Goal: Task Accomplishment & Management: Complete application form

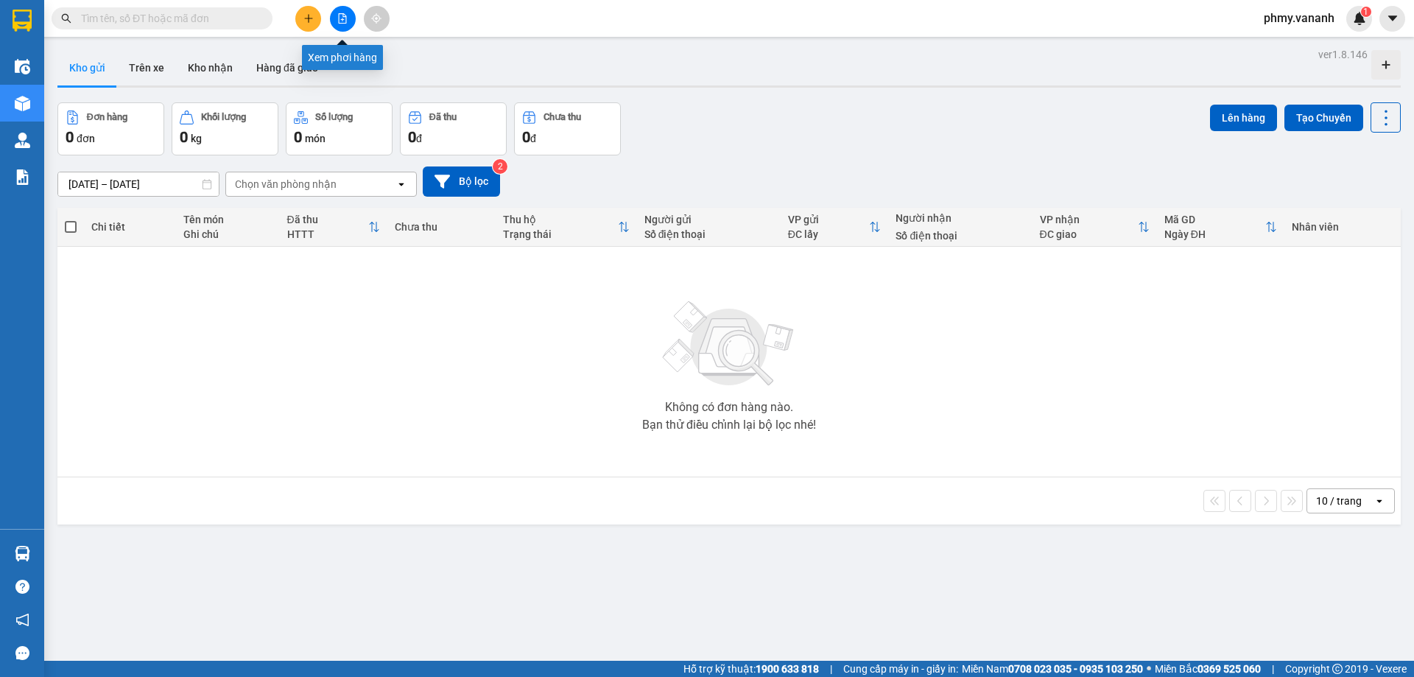
click at [343, 24] on button at bounding box center [343, 19] width 26 height 26
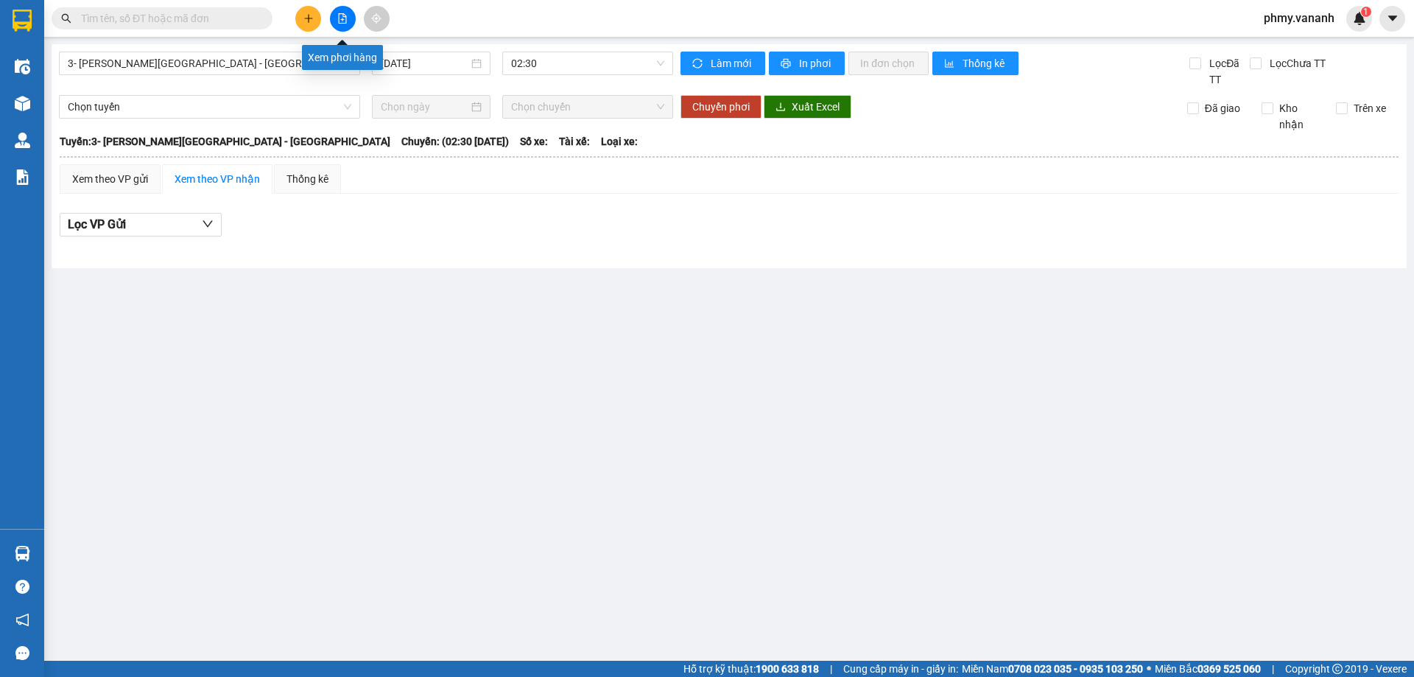
click at [341, 23] on icon "file-add" at bounding box center [343, 18] width 8 height 10
click at [314, 22] on button at bounding box center [308, 19] width 26 height 26
click at [322, 64] on div "Tạo đơn hàng" at bounding box center [359, 55] width 110 height 28
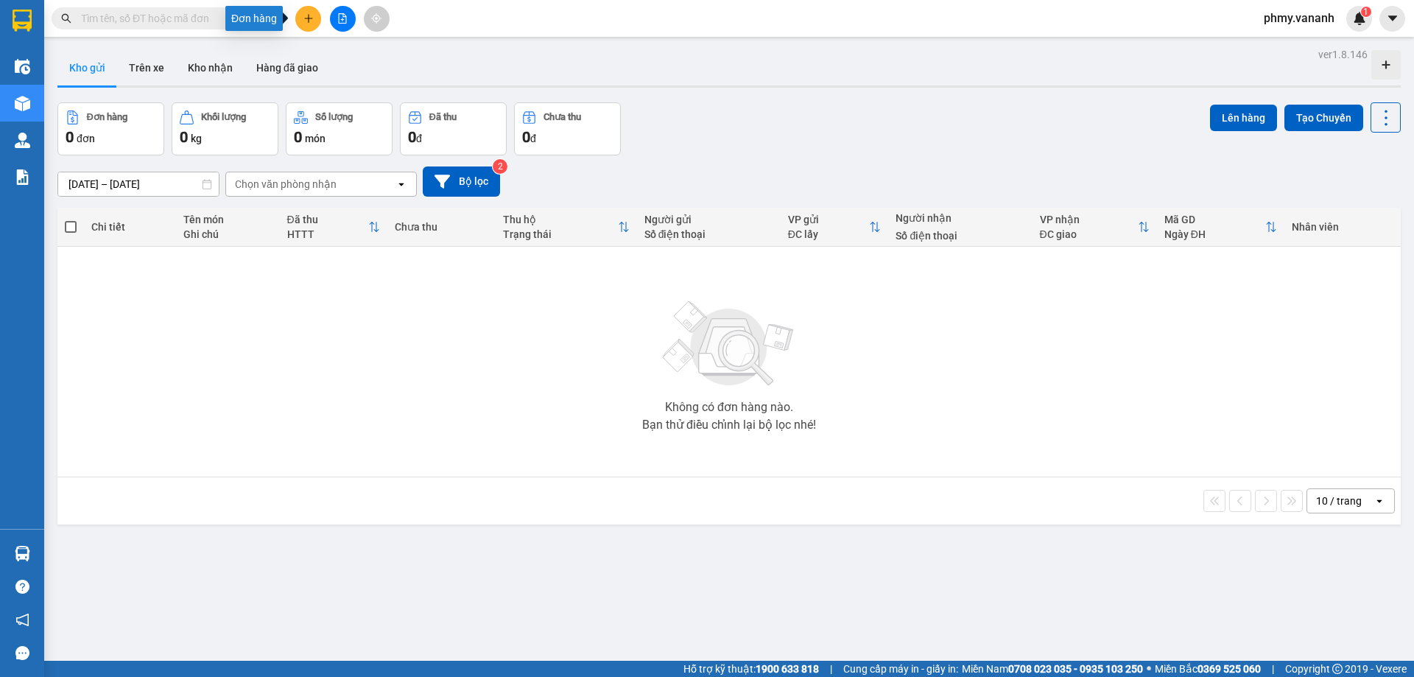
click at [307, 16] on icon "plus" at bounding box center [308, 18] width 10 height 10
click at [320, 53] on div at bounding box center [313, 55] width 18 height 16
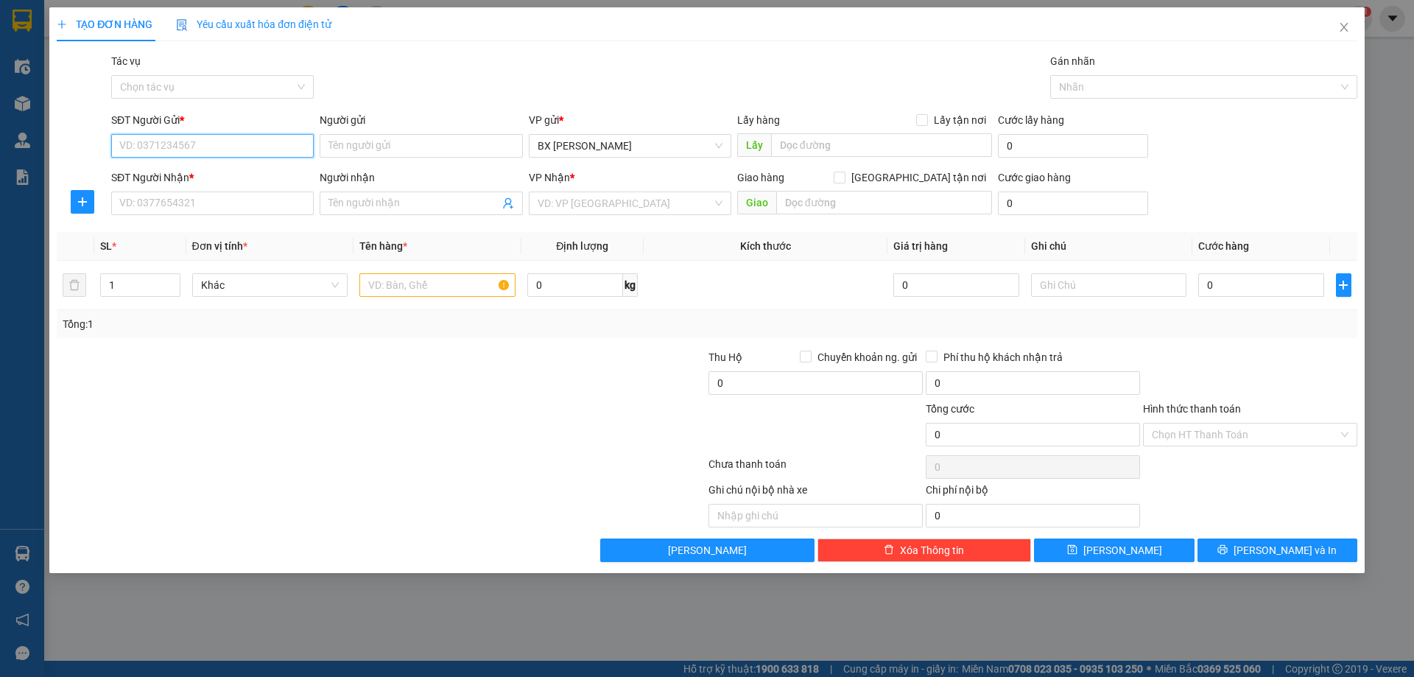
click at [269, 144] on input "SĐT Người Gửi *" at bounding box center [212, 146] width 202 height 24
click at [255, 139] on input "SĐT Người Gửi *" at bounding box center [212, 146] width 202 height 24
click at [173, 143] on input "SĐT Người Gửi *" at bounding box center [212, 146] width 202 height 24
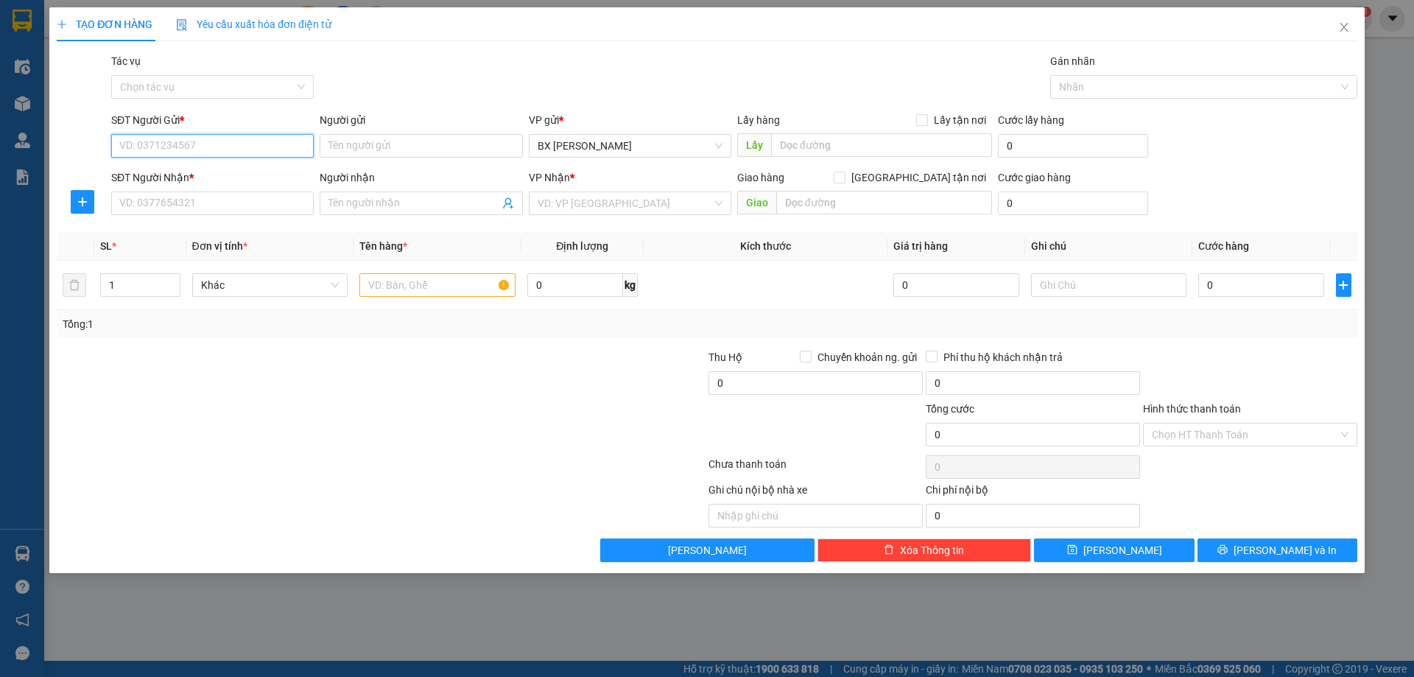
click at [173, 143] on input "SĐT Người Gửi *" at bounding box center [212, 146] width 202 height 24
type input "0915700089"
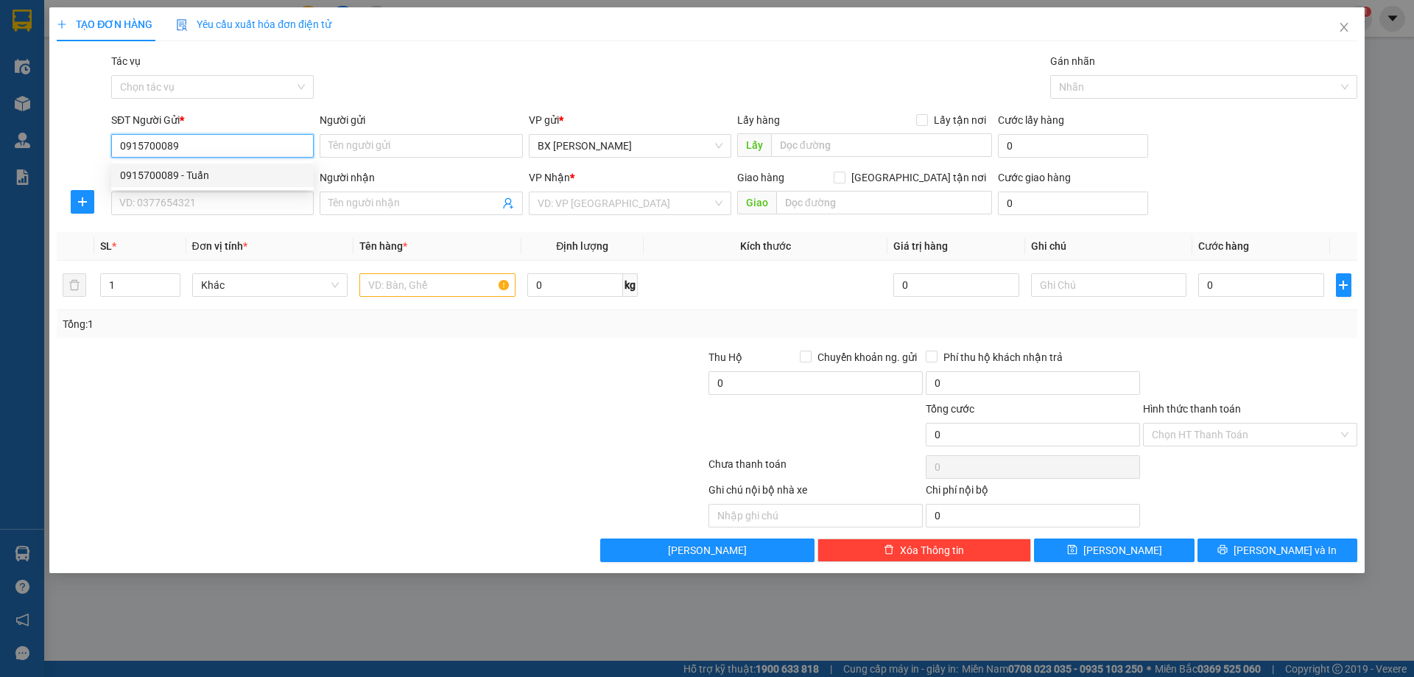
click at [230, 174] on div "0915700089 - Tuấn" at bounding box center [212, 175] width 185 height 16
type input "Tuấn"
type input "0382948888"
type input "mỳ cay seon công trường cao đẳng y tế hạ long"
type input "0915700089"
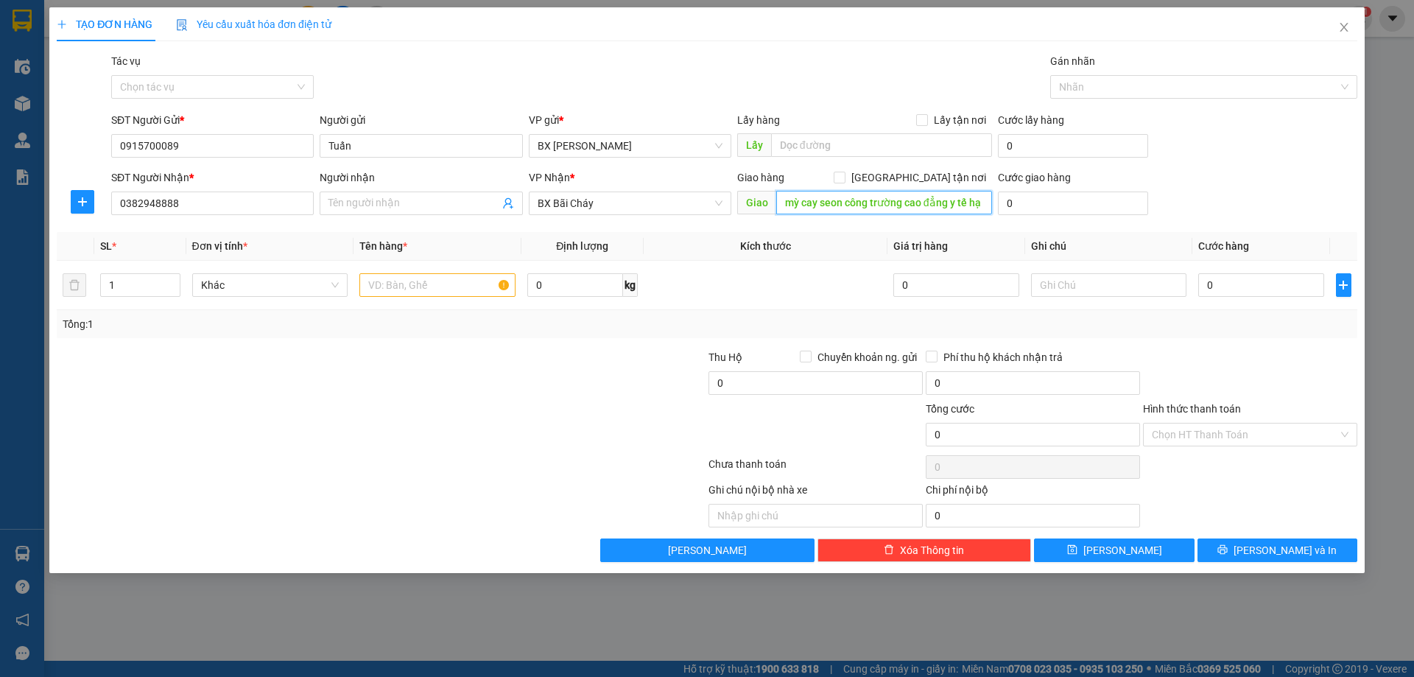
click at [802, 205] on input "mỳ cay seon công trường cao đẳng y tế hạ long" at bounding box center [884, 203] width 216 height 24
click at [825, 223] on div "Transit Pickup Surcharge Ids Transit Deliver Surcharge Ids Transit Deliver Surc…" at bounding box center [707, 307] width 1300 height 509
click at [423, 281] on input "text" at bounding box center [437, 285] width 156 height 24
click at [426, 283] on input "text" at bounding box center [437, 285] width 156 height 24
type input "thịt đông lạnh"
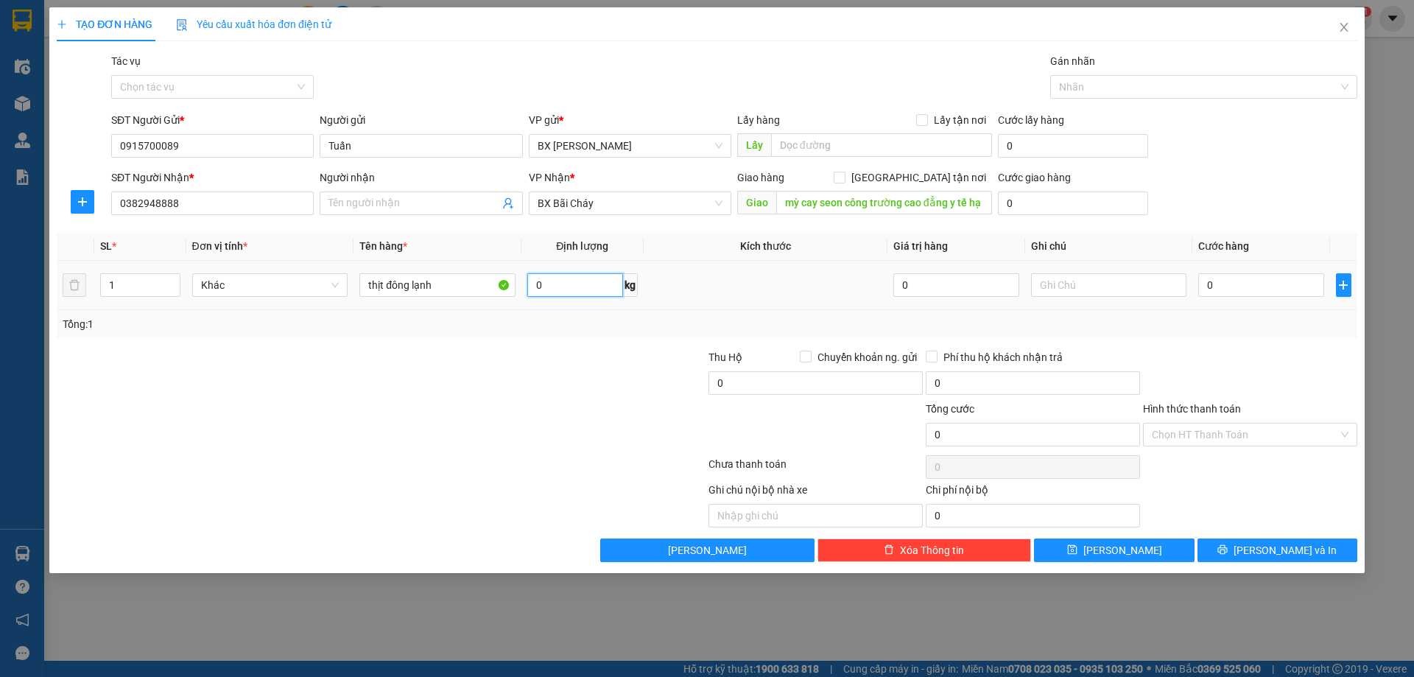
click at [574, 281] on input "0" at bounding box center [575, 285] width 96 height 24
type input "50"
click at [722, 285] on td at bounding box center [765, 285] width 244 height 49
click at [830, 145] on input "text" at bounding box center [881, 145] width 221 height 24
click at [928, 121] on span at bounding box center [922, 120] width 12 height 12
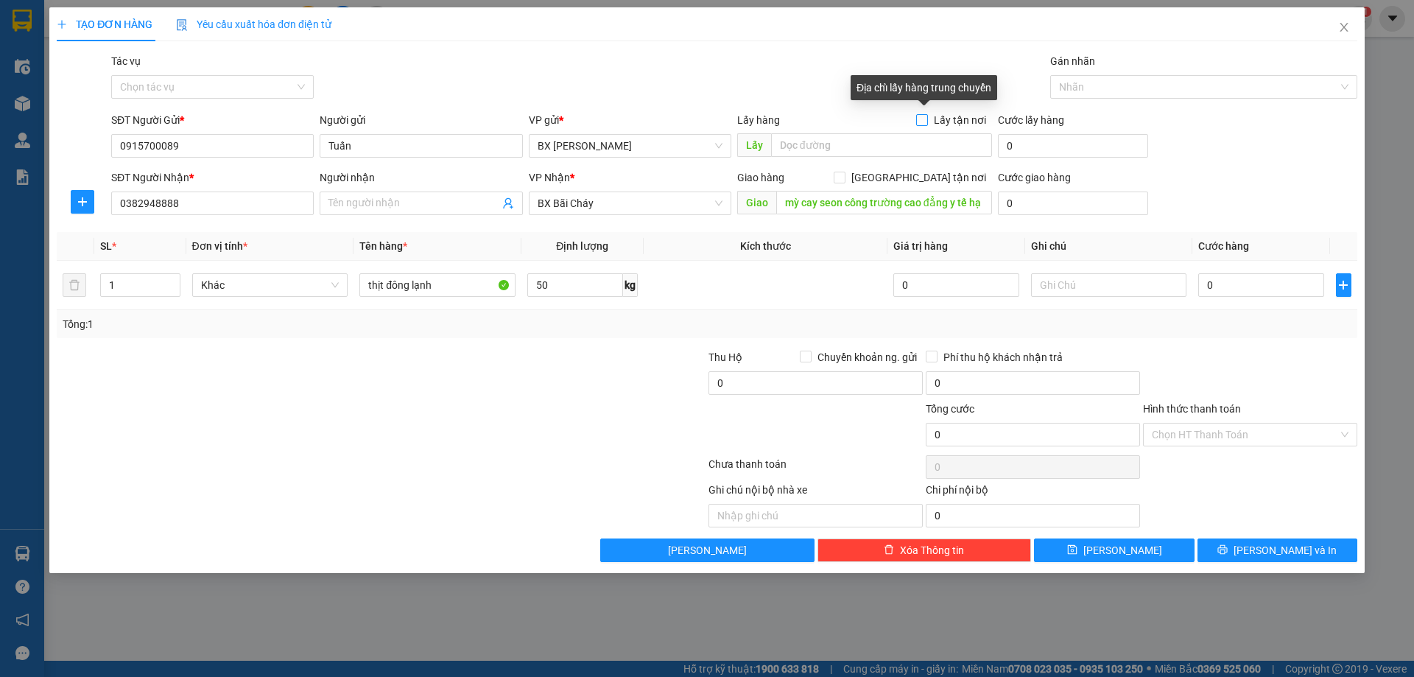
click at [926, 121] on input "Lấy tận nơi" at bounding box center [921, 119] width 10 height 10
checkbox input "true"
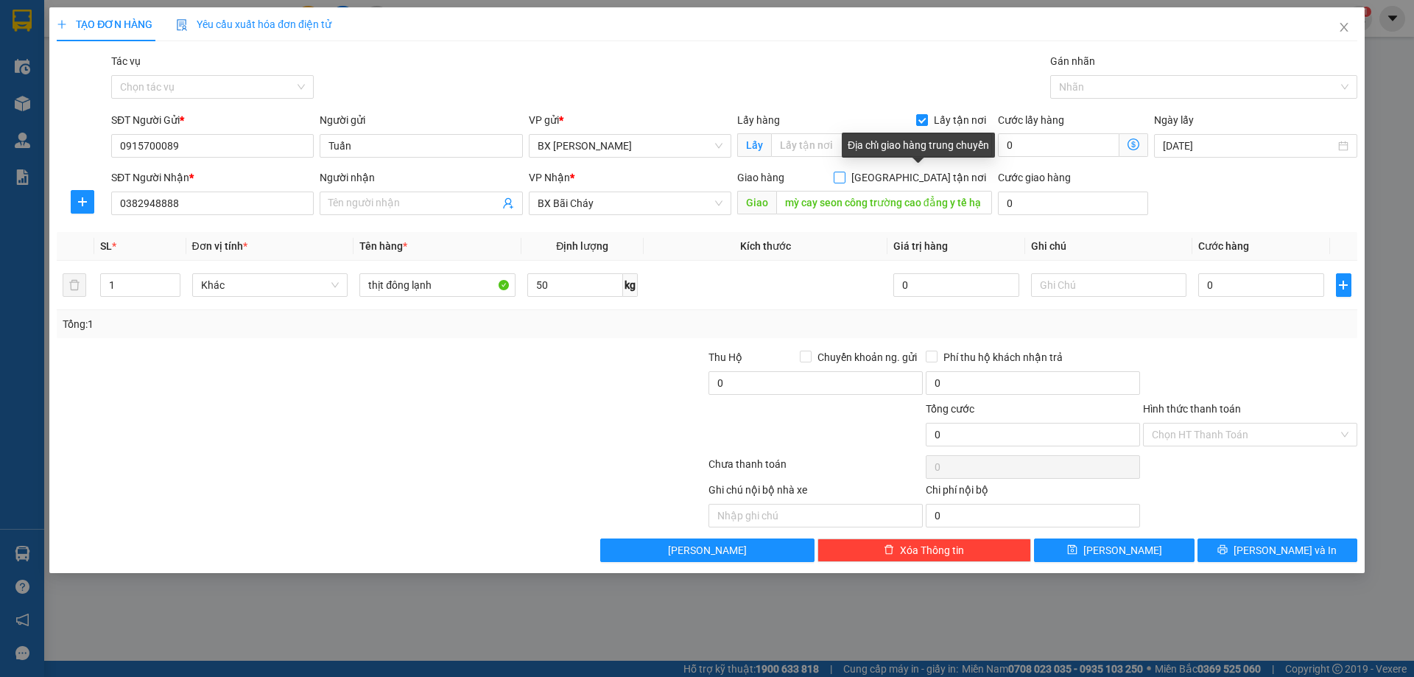
click at [844, 175] on input "Giao tận nơi" at bounding box center [838, 177] width 10 height 10
checkbox input "true"
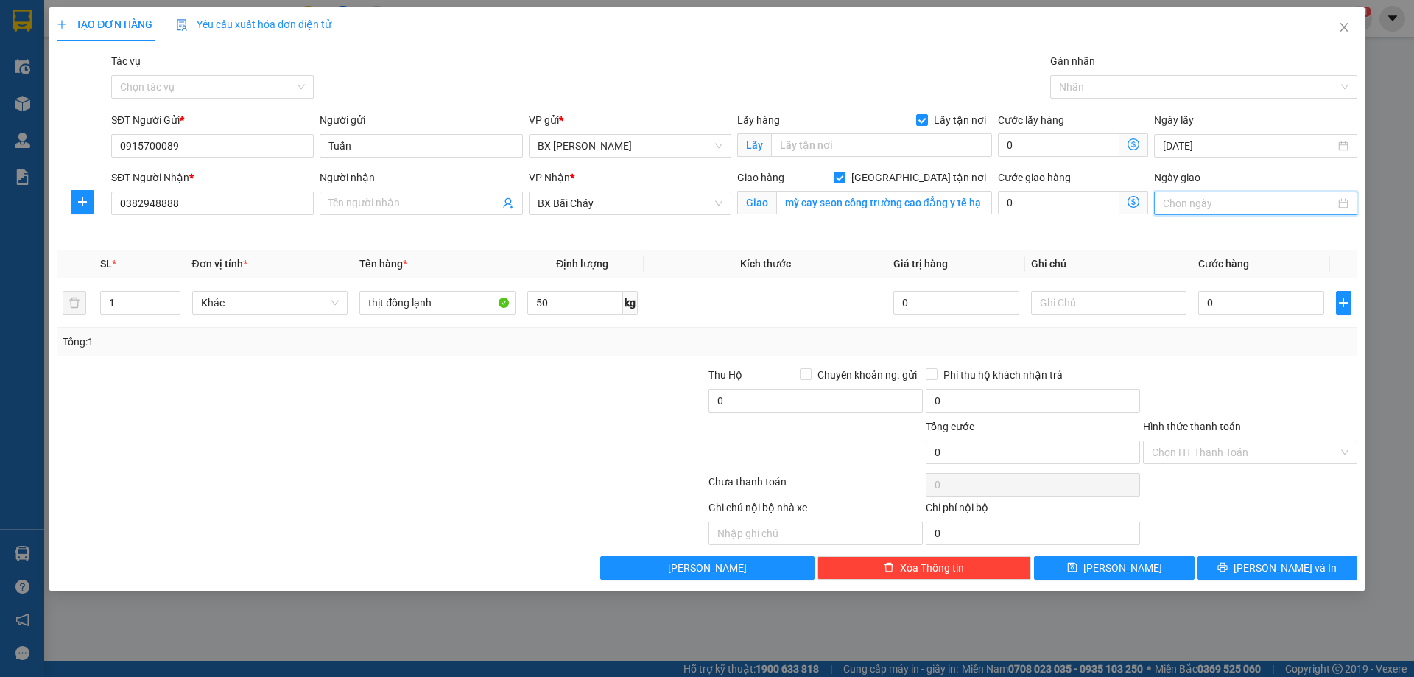
click at [1246, 202] on input "Ngày giao" at bounding box center [1248, 203] width 172 height 16
type input "13/10/2025"
click at [1202, 334] on div "13" at bounding box center [1202, 333] width 18 height 18
click at [1204, 455] on input "Hình thức thanh toán" at bounding box center [1244, 452] width 186 height 22
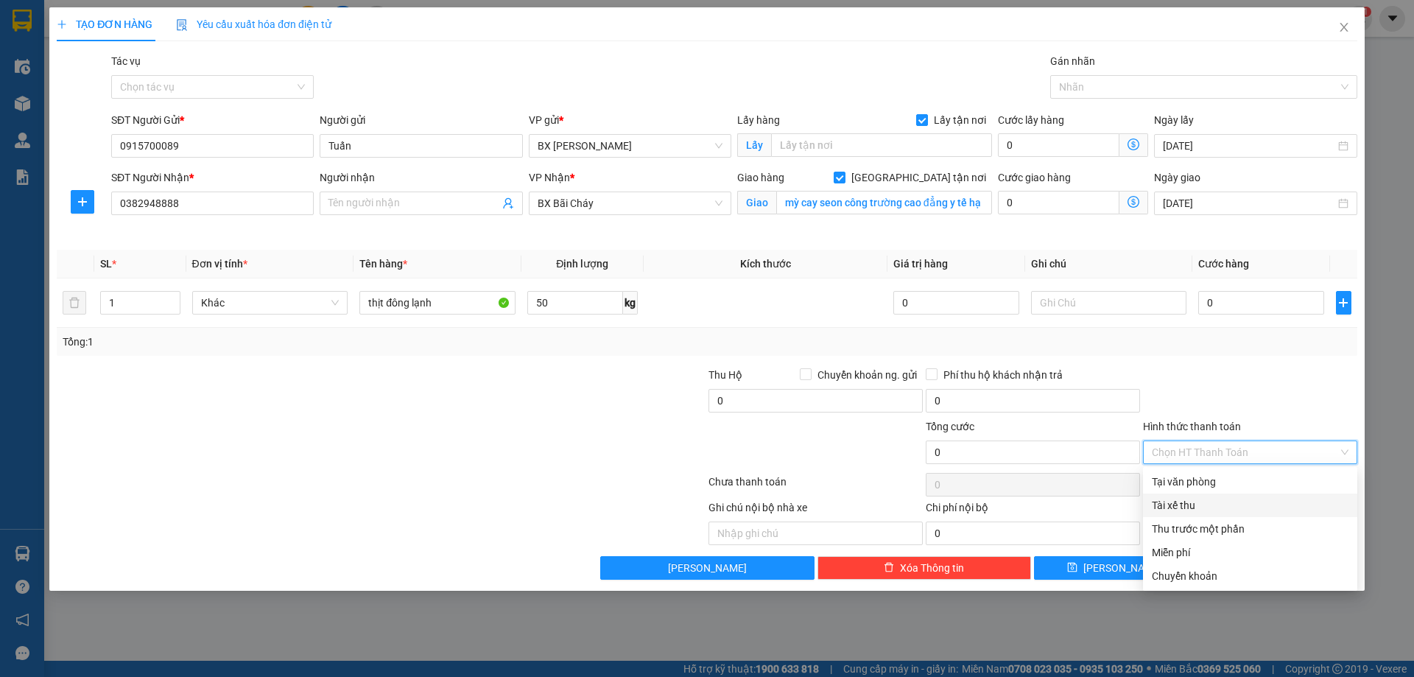
click at [1255, 498] on div "Tài xế thu" at bounding box center [1249, 505] width 197 height 16
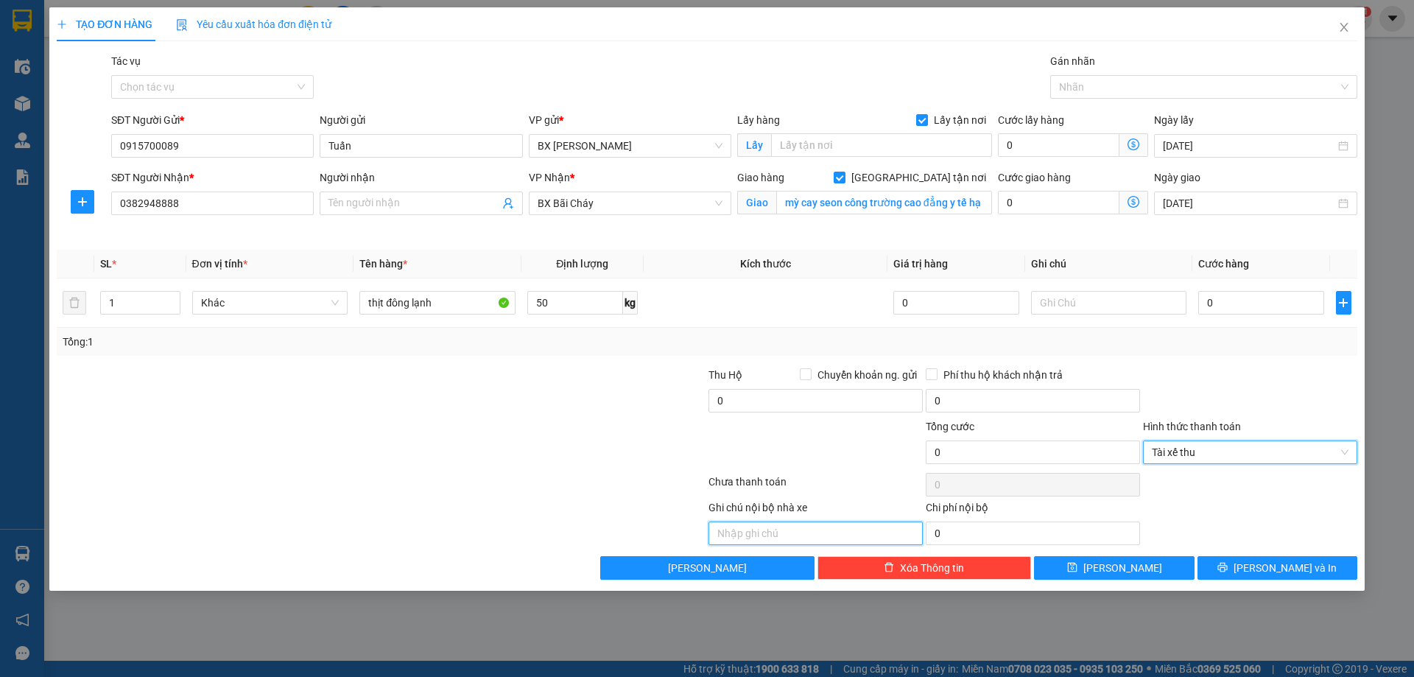
click at [834, 531] on input "text" at bounding box center [815, 533] width 214 height 24
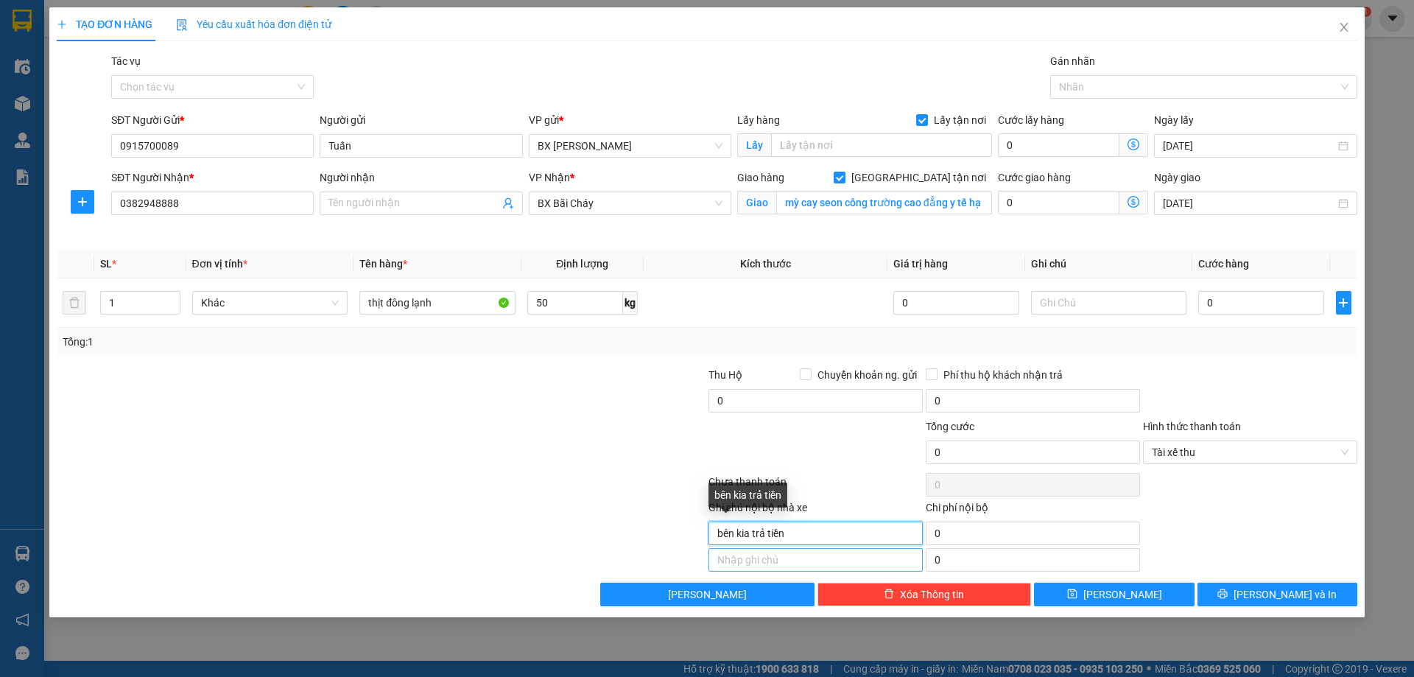
type input "bên kia trả tiền"
click at [803, 552] on input "text" at bounding box center [815, 560] width 214 height 24
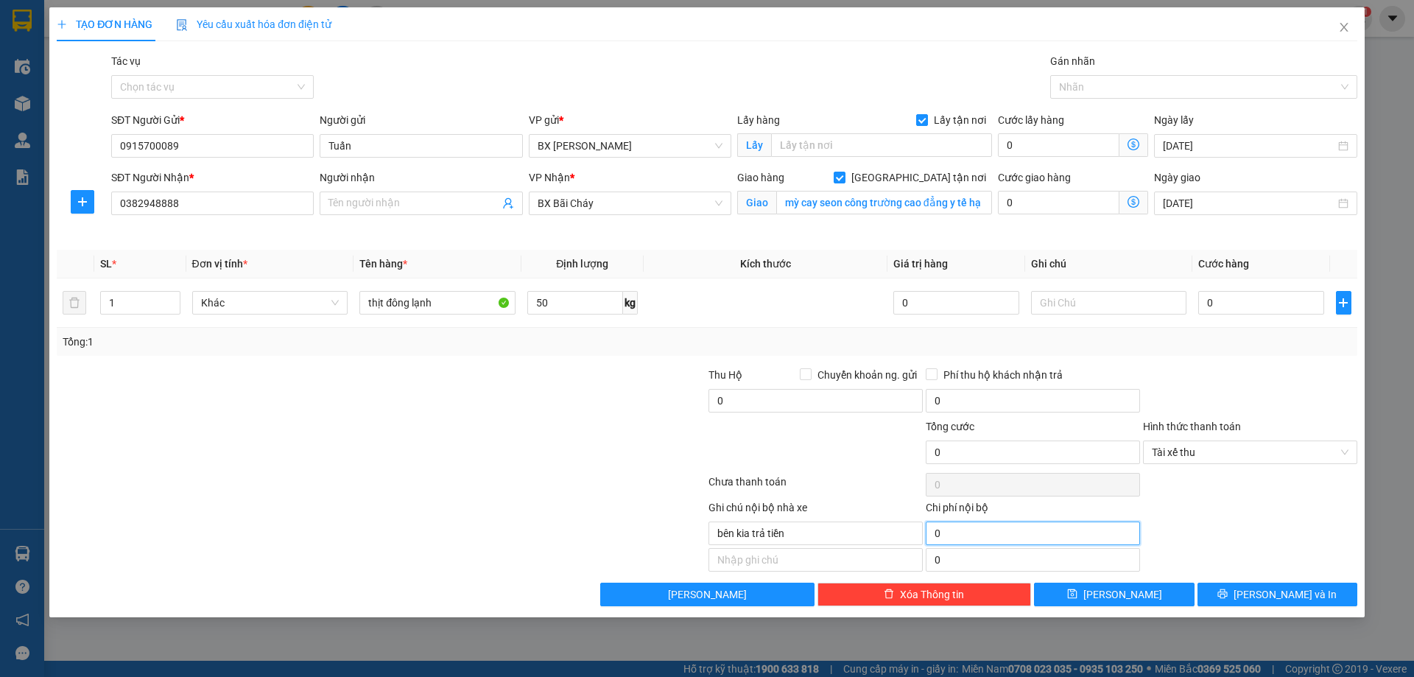
click at [959, 530] on input "0" at bounding box center [1032, 533] width 214 height 24
click at [1026, 462] on input "0" at bounding box center [1032, 452] width 214 height 24
click at [1026, 455] on input "0" at bounding box center [1032, 452] width 214 height 24
click at [948, 448] on input "0" at bounding box center [1032, 452] width 214 height 24
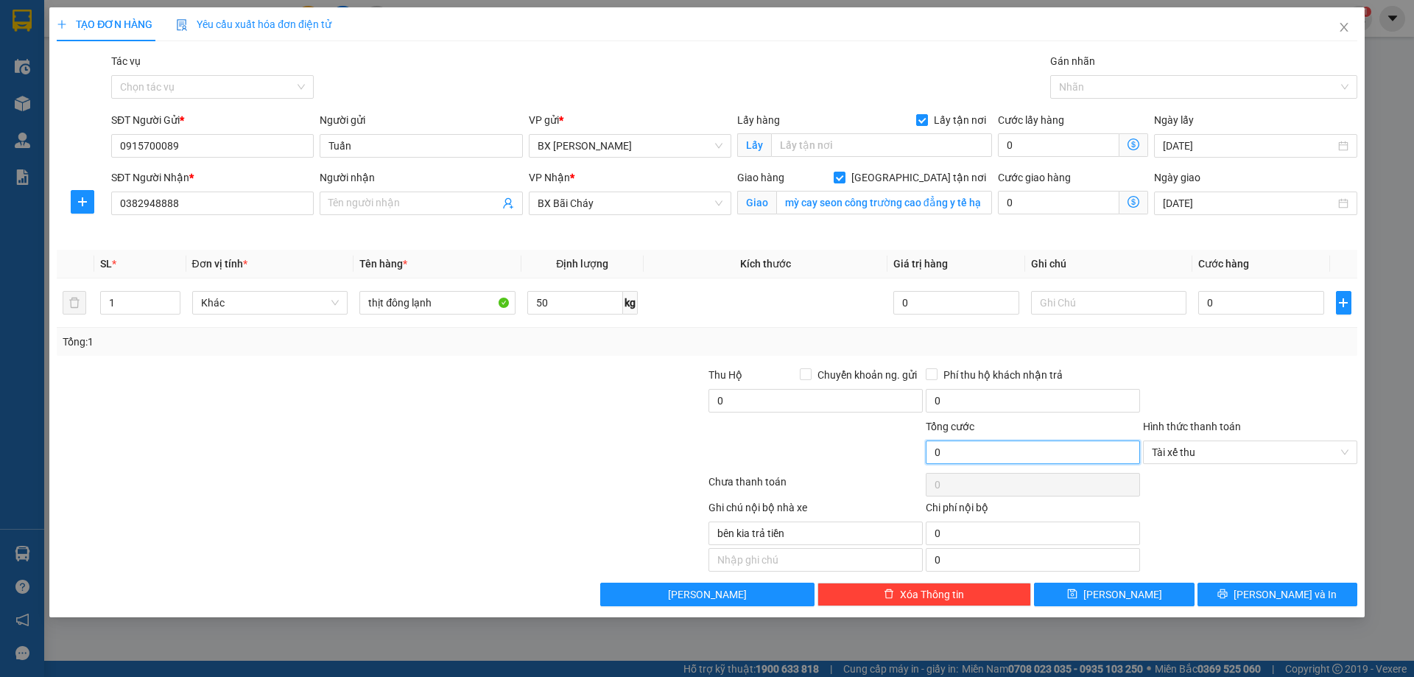
click at [948, 448] on input "0" at bounding box center [1032, 452] width 214 height 24
click at [1129, 453] on input "0" at bounding box center [1032, 452] width 214 height 24
click at [975, 401] on input "0" at bounding box center [1032, 401] width 214 height 24
click at [813, 401] on input "0" at bounding box center [815, 401] width 214 height 24
type input "70.000"
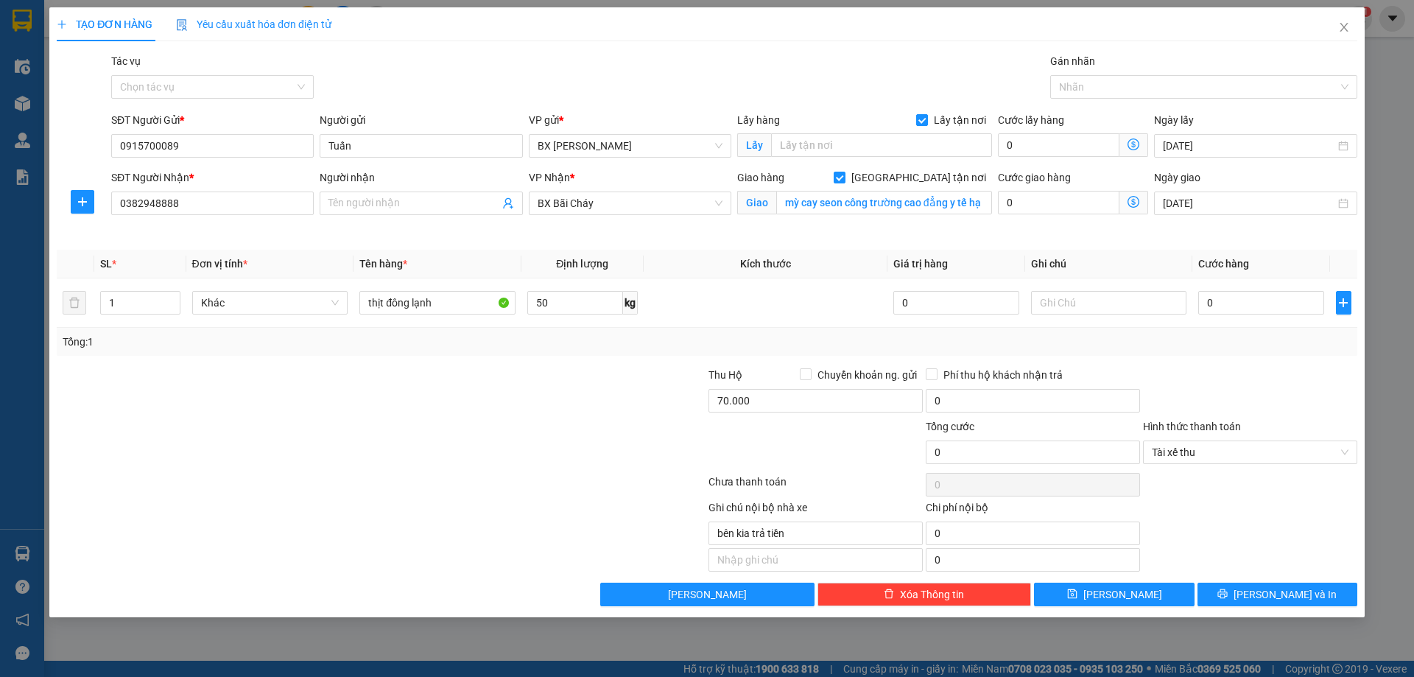
click at [959, 465] on div "Tổng cước 0" at bounding box center [1032, 444] width 214 height 52
click at [964, 456] on input "0" at bounding box center [1032, 452] width 214 height 24
click at [1246, 302] on input "0" at bounding box center [1260, 303] width 125 height 24
type input "07"
type input "7"
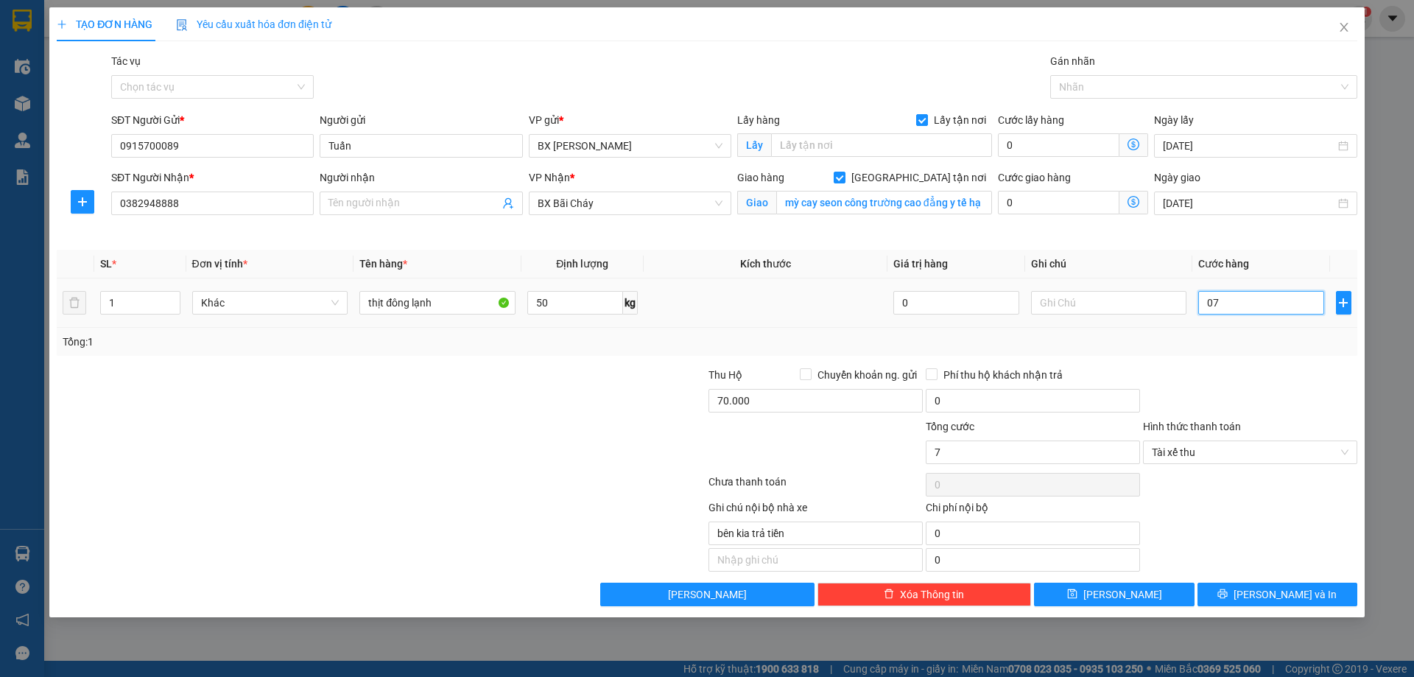
type input "070"
type input "70"
type input "07"
type input "7"
type input "0"
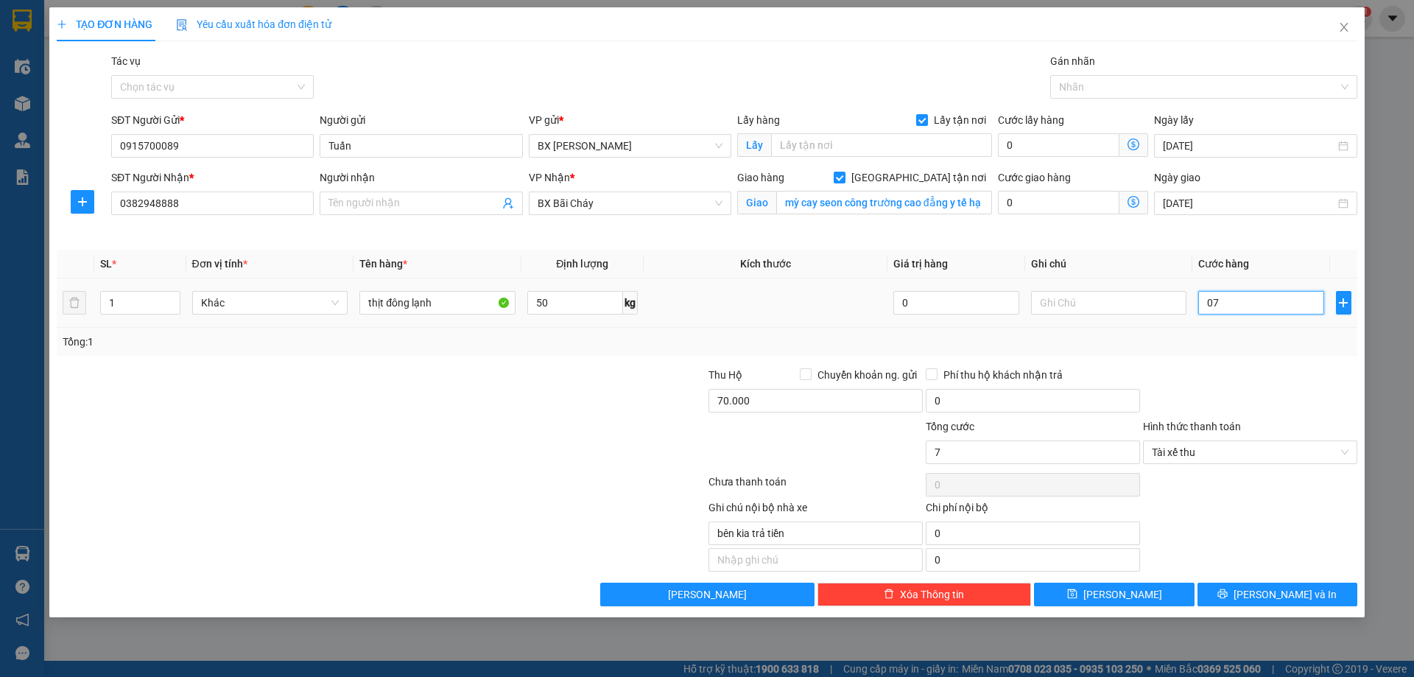
type input "0"
type input "07"
type input "7"
type input "070"
type input "70"
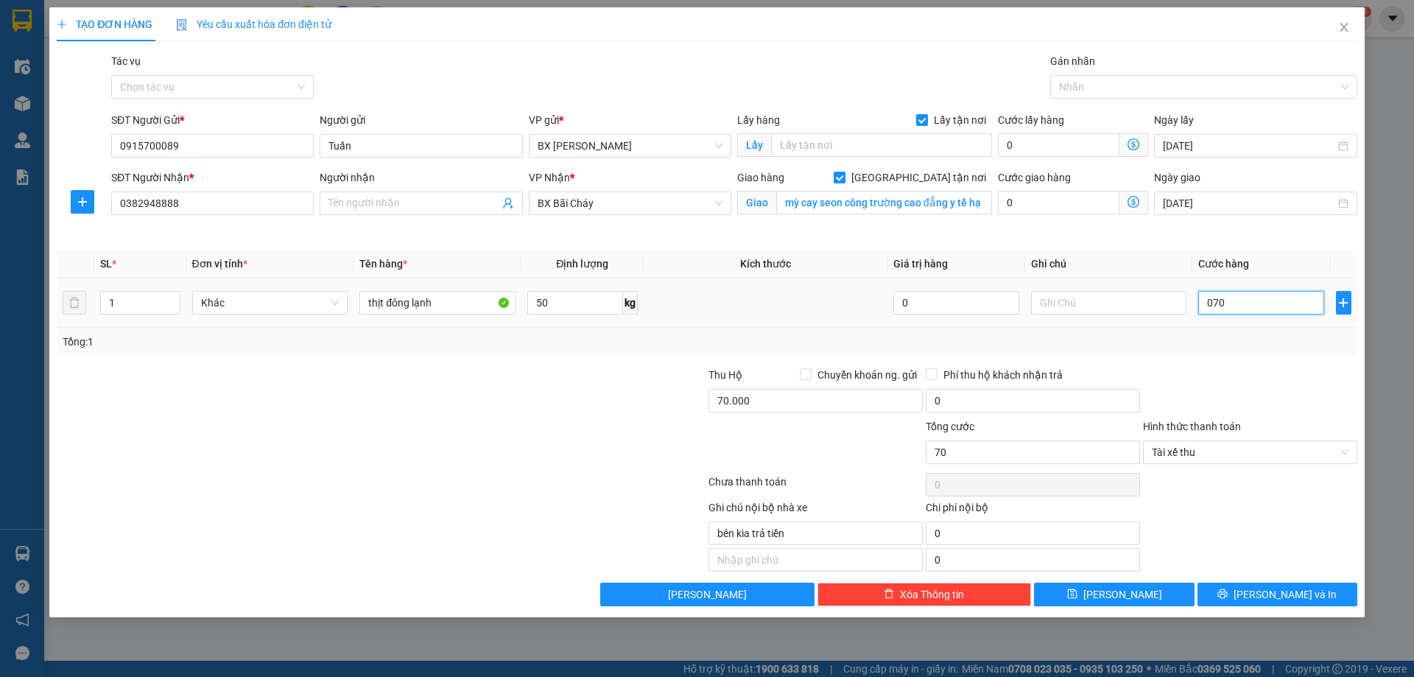
type input "0.700"
type input "700"
type input "07.000"
type input "7.000"
type input "070.000"
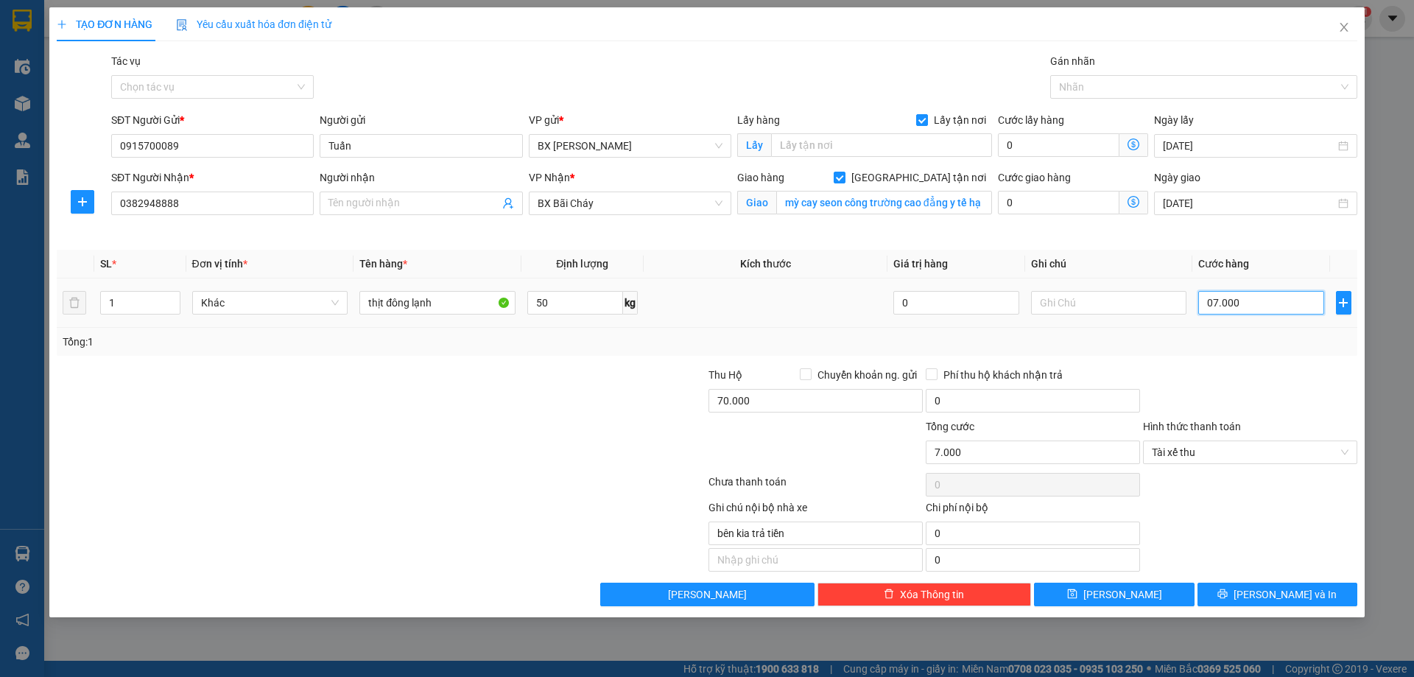
type input "70.000"
click at [1213, 300] on input "070.000" at bounding box center [1260, 303] width 125 height 24
type input "70.000"
click at [789, 401] on input "70.000" at bounding box center [815, 401] width 214 height 24
click at [793, 402] on input "70.000" at bounding box center [815, 401] width 214 height 24
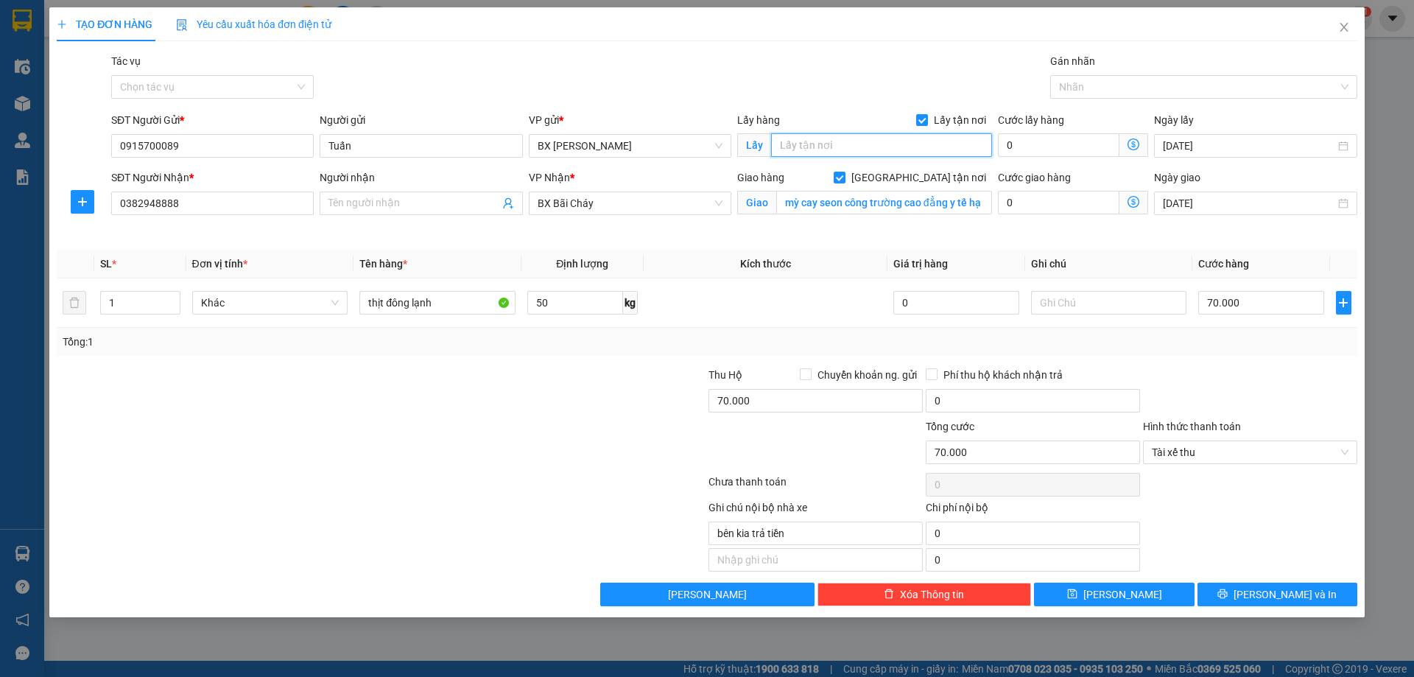
click at [849, 152] on input "text" at bounding box center [881, 145] width 221 height 24
click at [814, 205] on input "mỳ cay seon công trường cao đẳng y tế hạ long" at bounding box center [884, 203] width 216 height 24
type input "b"
click at [896, 236] on div "Giao hàng Giao tận nơi Giao Vui lòng nhập vào địa chỉ nhận" at bounding box center [864, 203] width 261 height 69
click at [844, 174] on input "Giao tận nơi" at bounding box center [838, 177] width 10 height 10
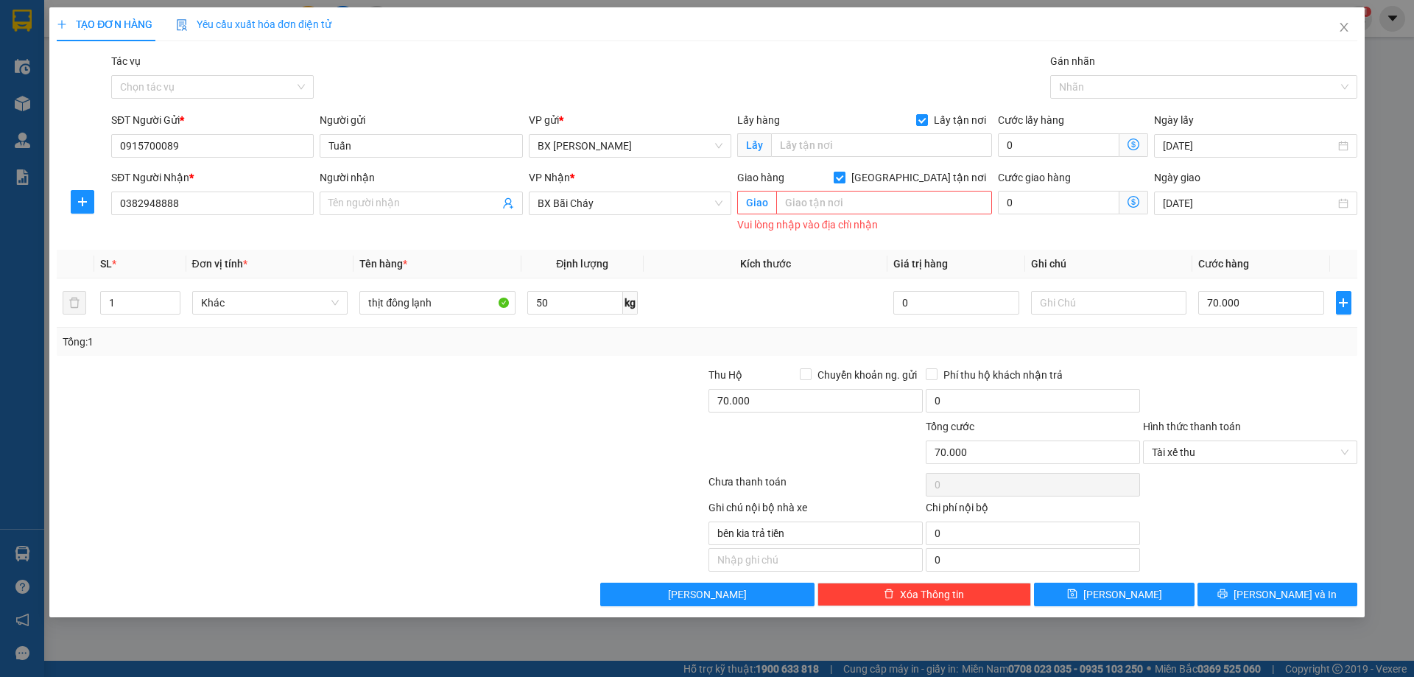
checkbox input "false"
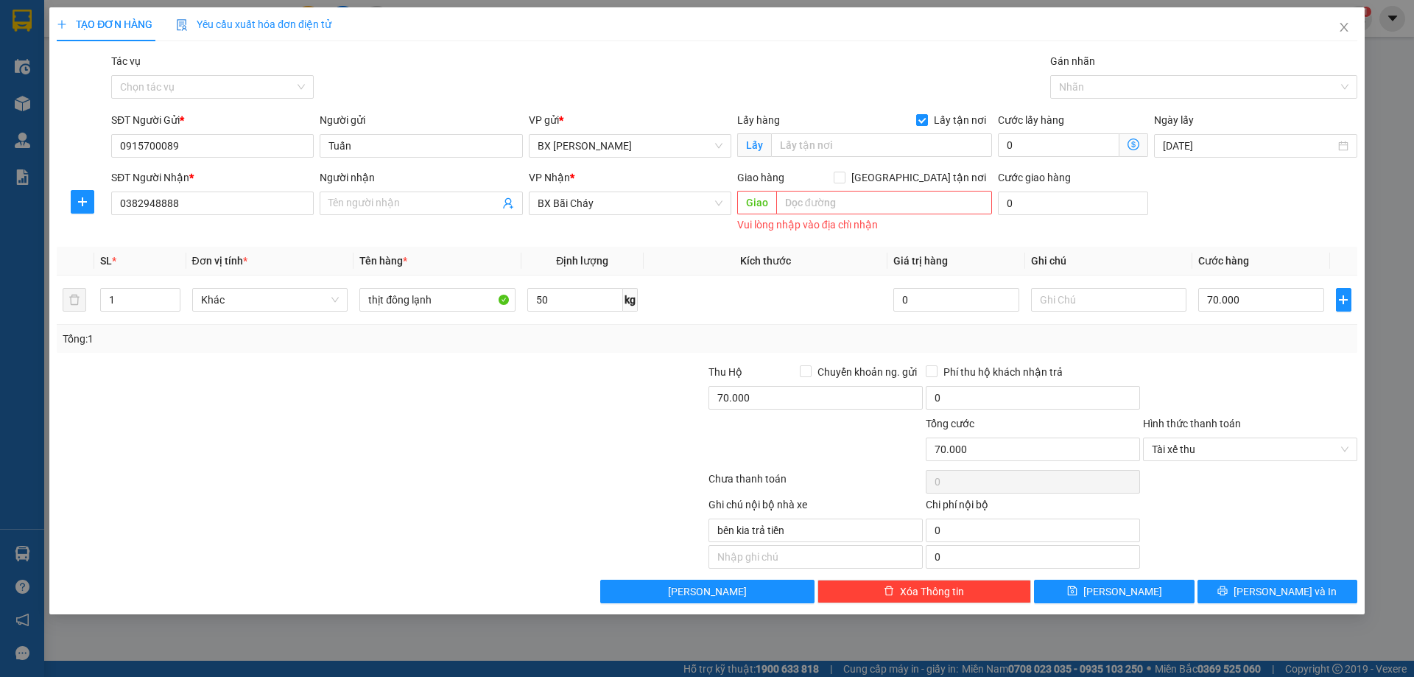
click at [888, 222] on div "Vui lòng nhập vào địa chỉ nhận" at bounding box center [864, 224] width 255 height 17
click at [841, 147] on input "text" at bounding box center [881, 145] width 221 height 24
type input "bx gia lâm"
click at [1245, 588] on button "Lưu và In" at bounding box center [1277, 591] width 160 height 24
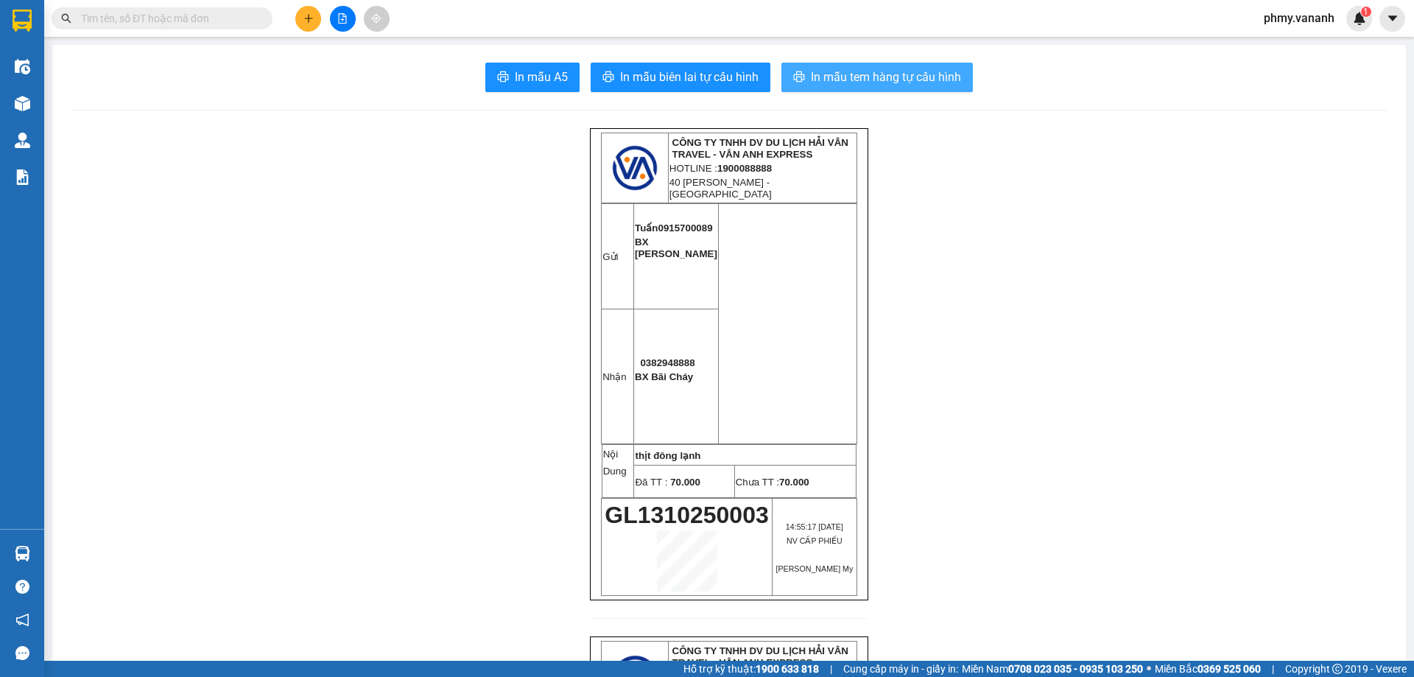
click at [811, 79] on span "In mẫu tem hàng tự cấu hình" at bounding box center [886, 77] width 150 height 18
click at [342, 13] on icon "file-add" at bounding box center [343, 18] width 8 height 10
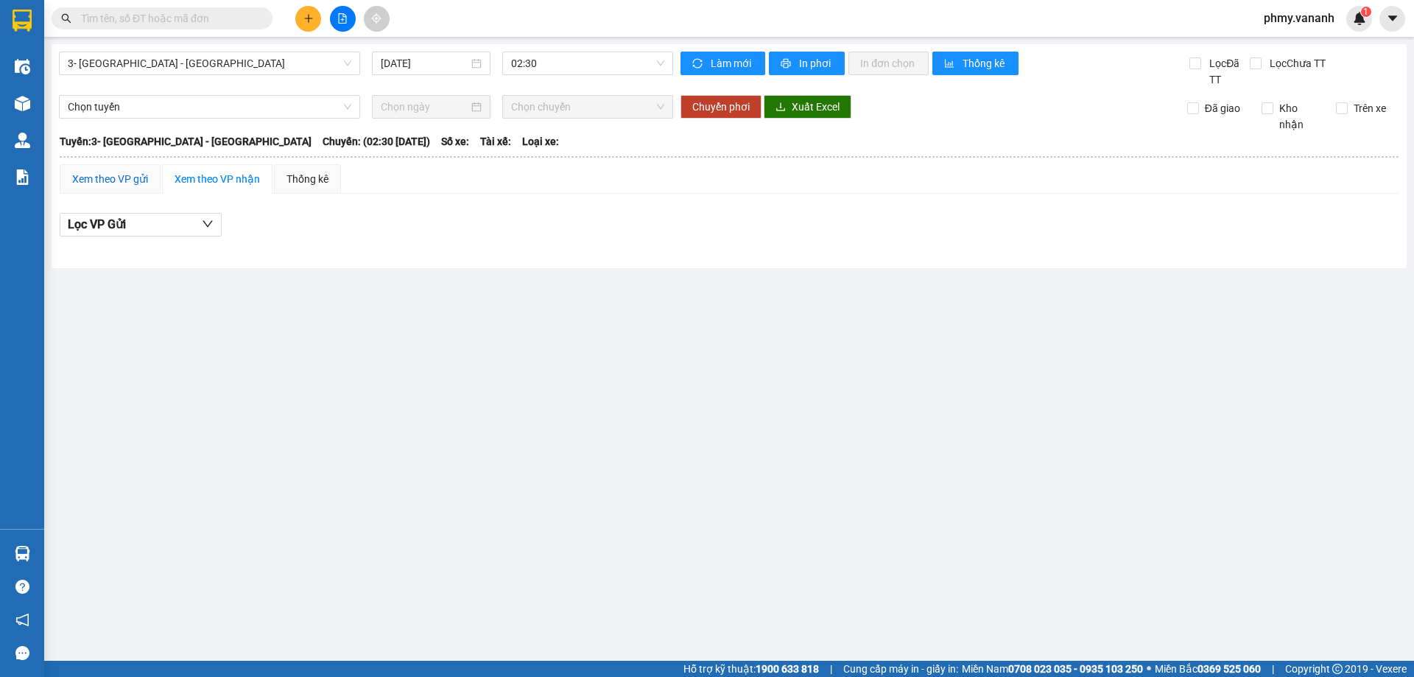
click at [114, 185] on div "Xem theo VP gửi" at bounding box center [110, 179] width 76 height 16
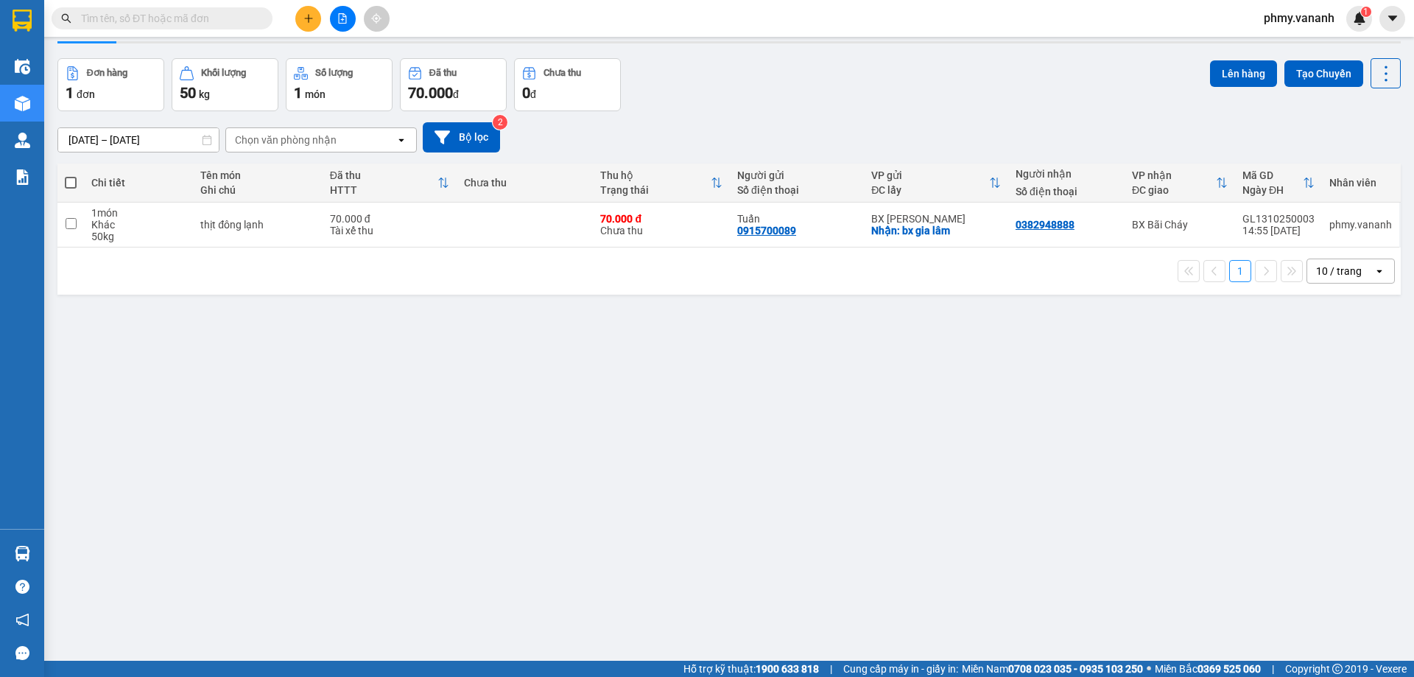
scroll to position [68, 0]
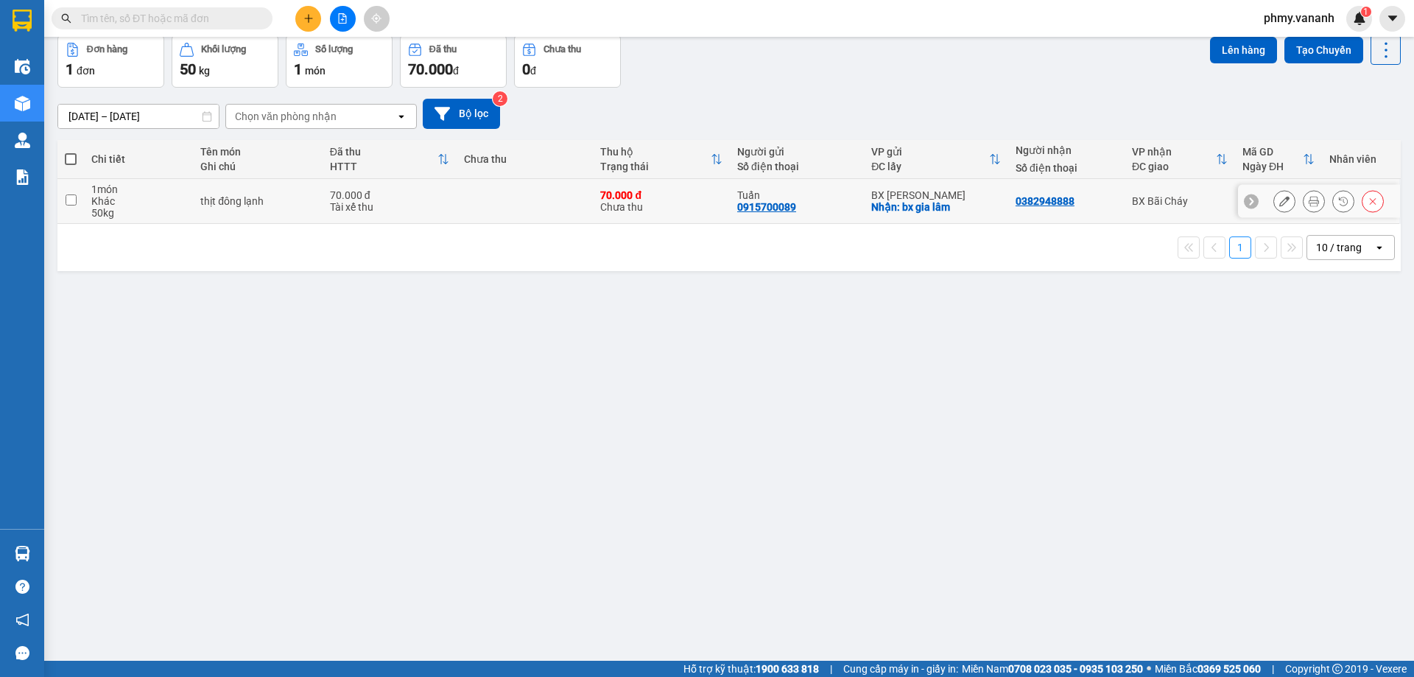
click at [68, 200] on input "checkbox" at bounding box center [71, 199] width 11 height 11
checkbox input "true"
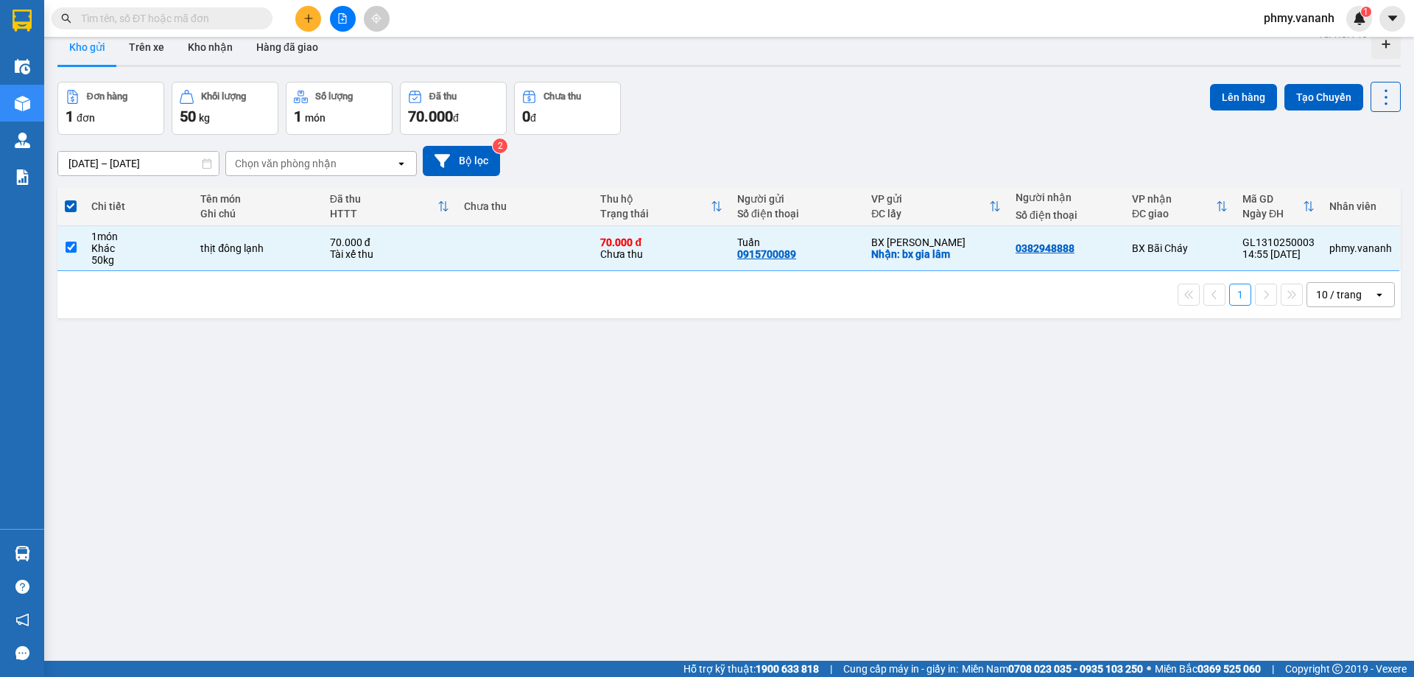
scroll to position [0, 0]
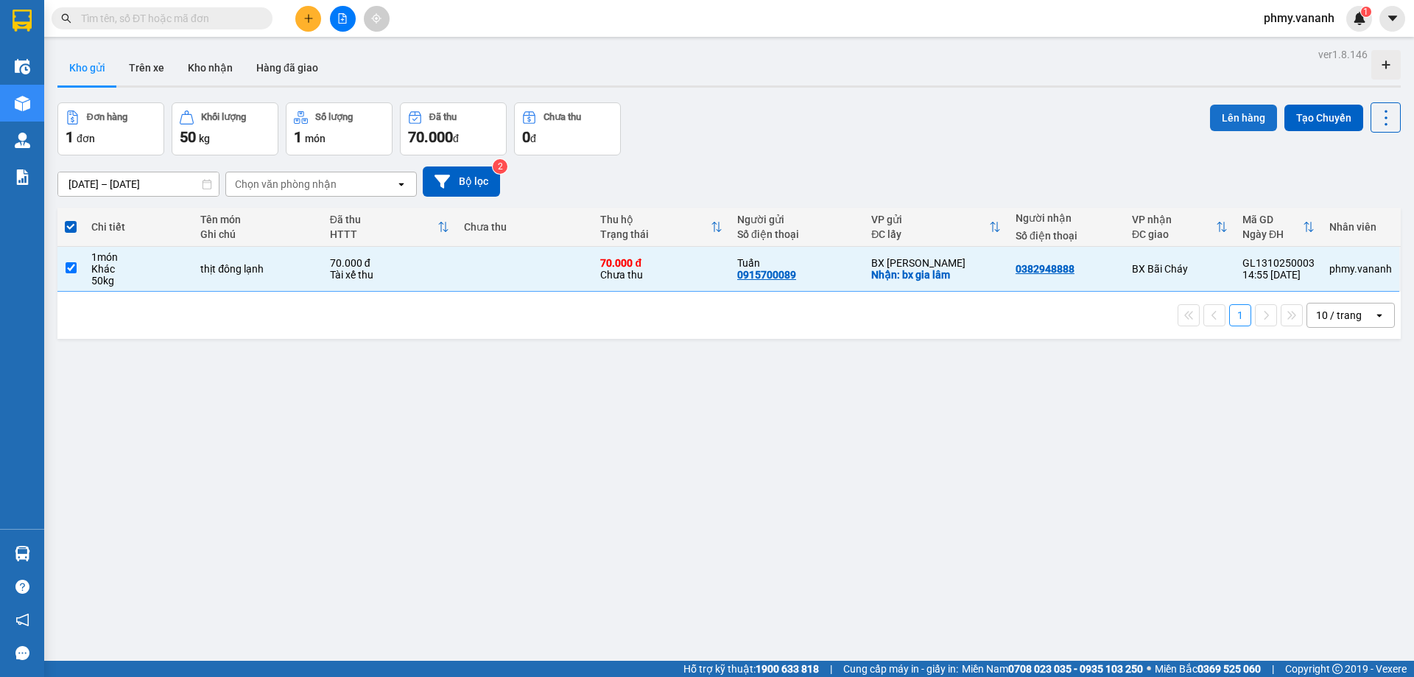
click at [1211, 121] on button "Lên hàng" at bounding box center [1243, 118] width 67 height 27
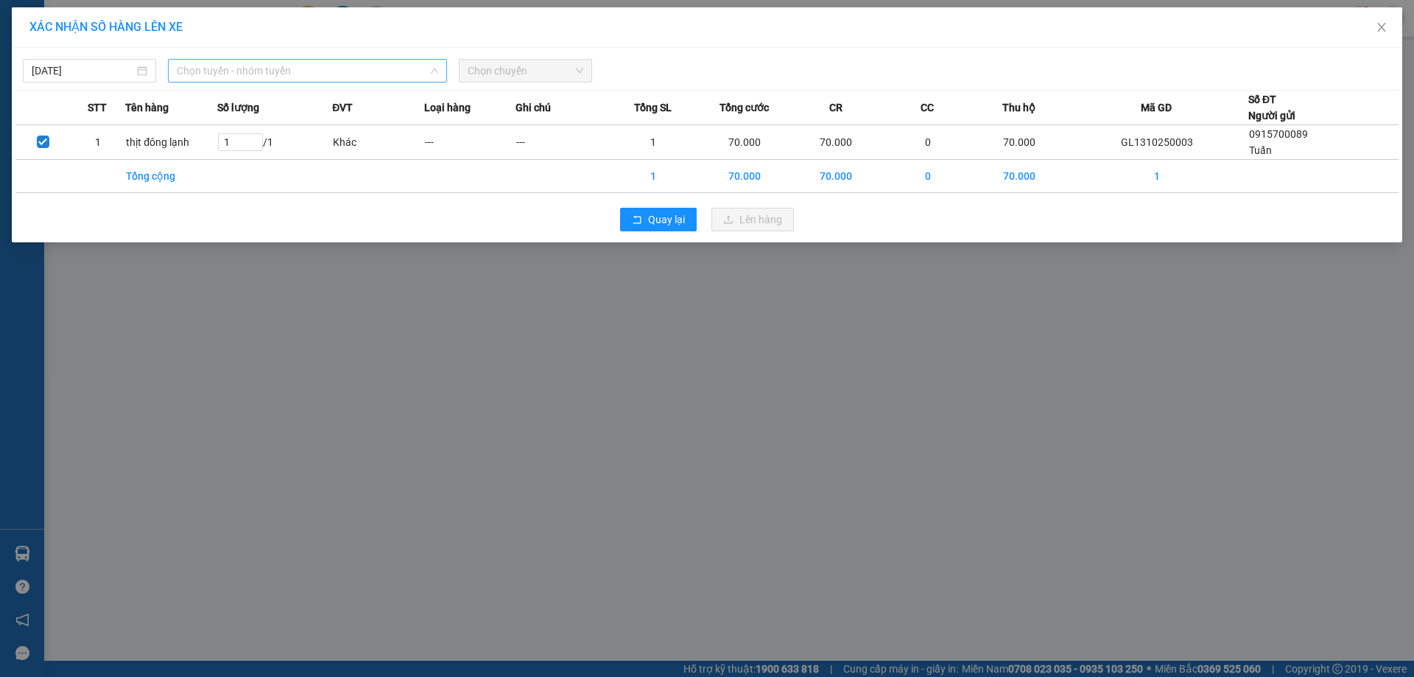
click at [344, 71] on span "Chọn tuyến - nhóm tuyến" at bounding box center [307, 71] width 261 height 22
click at [293, 70] on span "Chọn tuyến - nhóm tuyến" at bounding box center [307, 71] width 261 height 22
click at [294, 72] on span "Chọn tuyến - nhóm tuyến" at bounding box center [307, 71] width 261 height 22
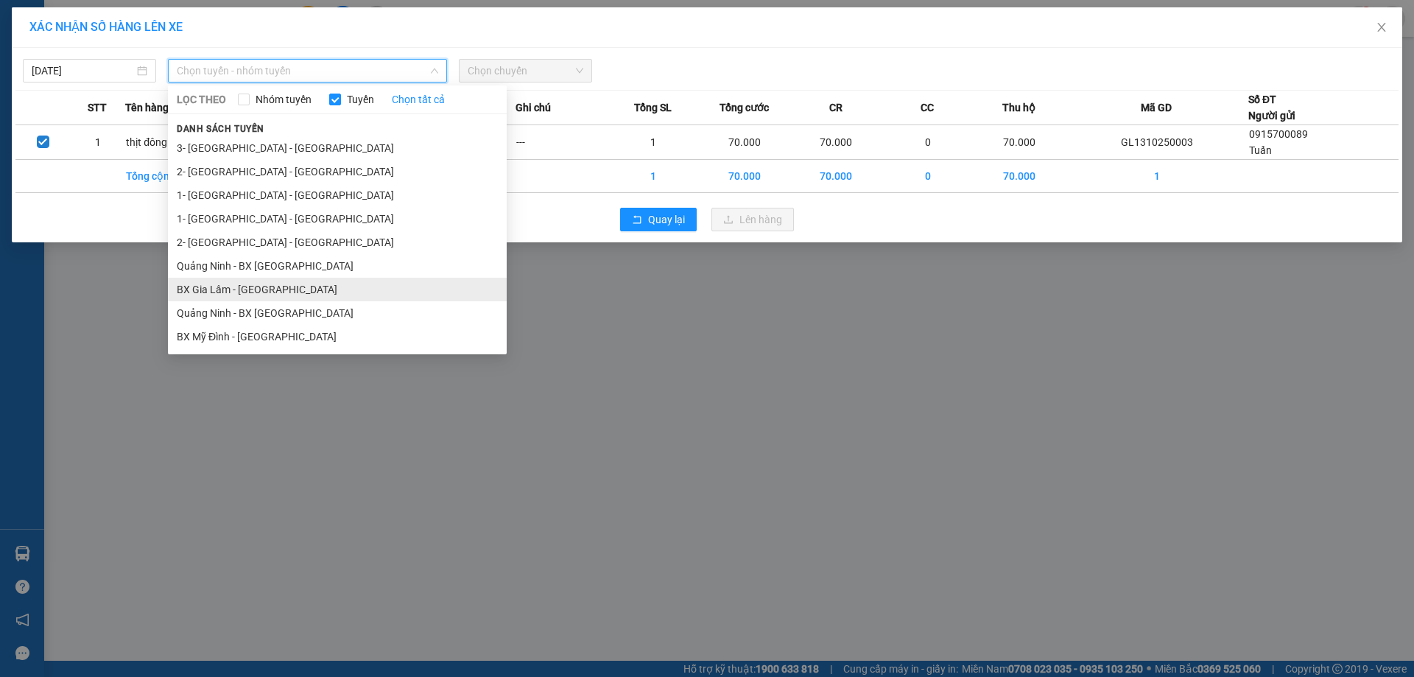
click at [255, 279] on li "BX Gia Lâm - Quảng Ninh" at bounding box center [337, 290] width 339 height 24
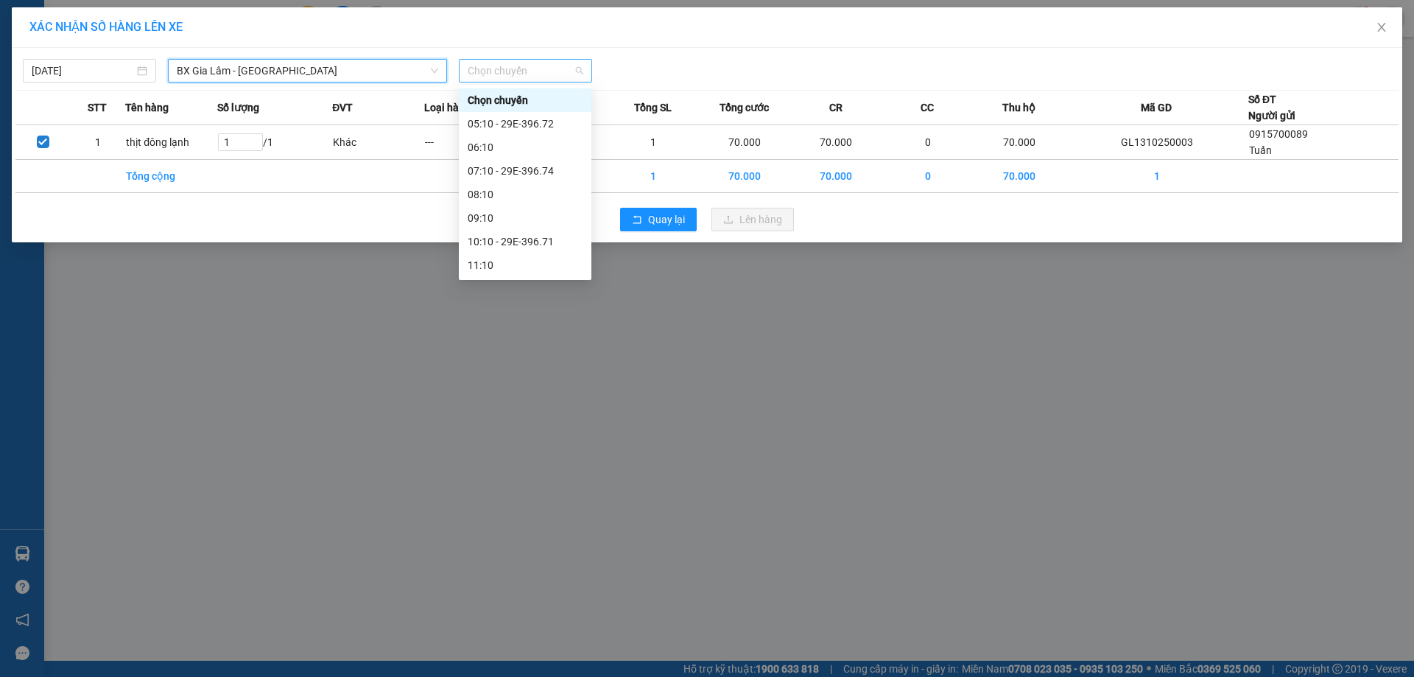
click at [507, 67] on span "Chọn chuyến" at bounding box center [526, 71] width 116 height 22
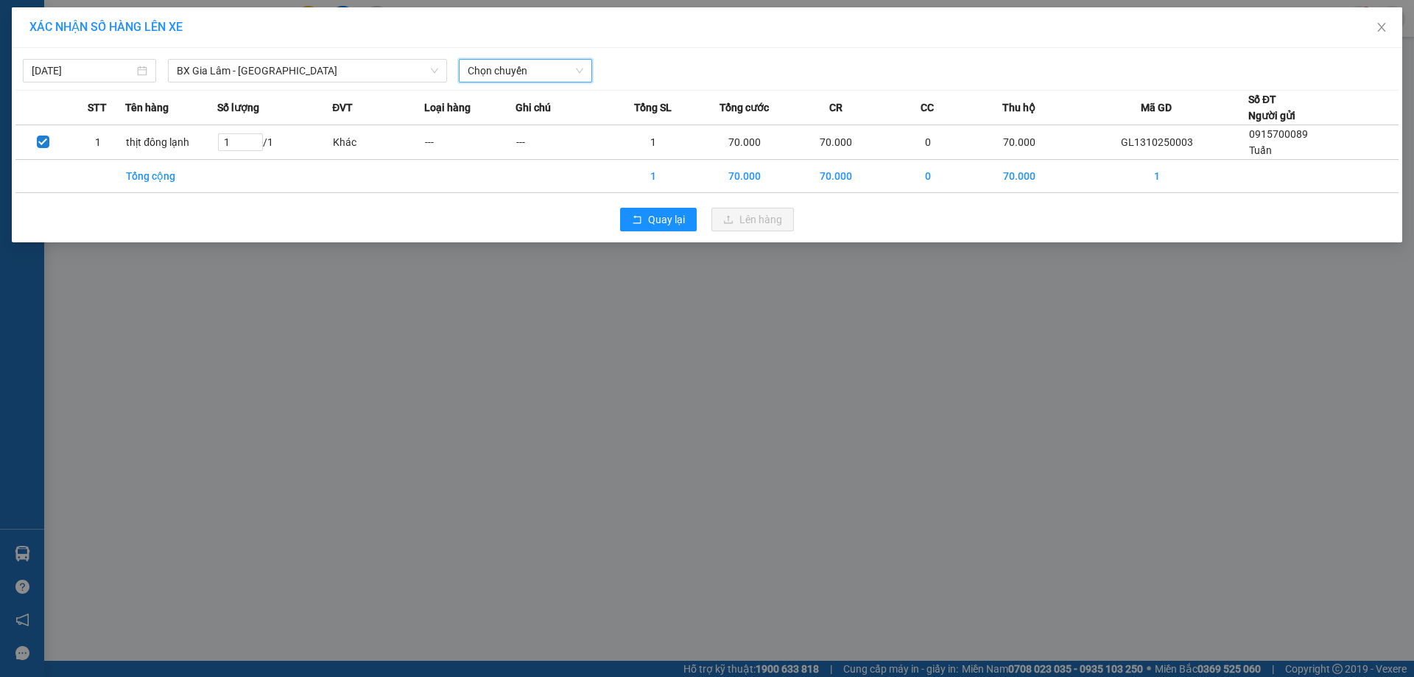
click at [514, 66] on span "Chọn chuyến" at bounding box center [526, 71] width 116 height 22
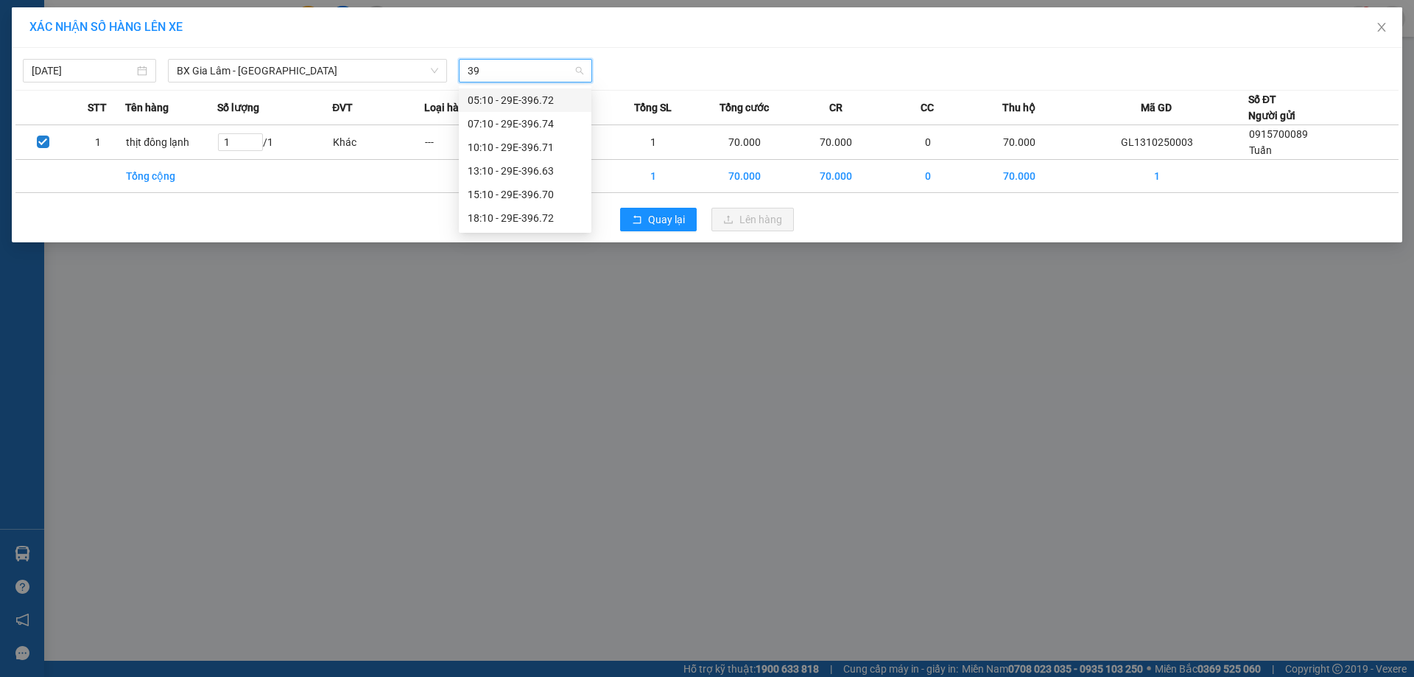
type input "396"
click at [531, 186] on div "15:10 - 29E-396.70" at bounding box center [525, 194] width 115 height 16
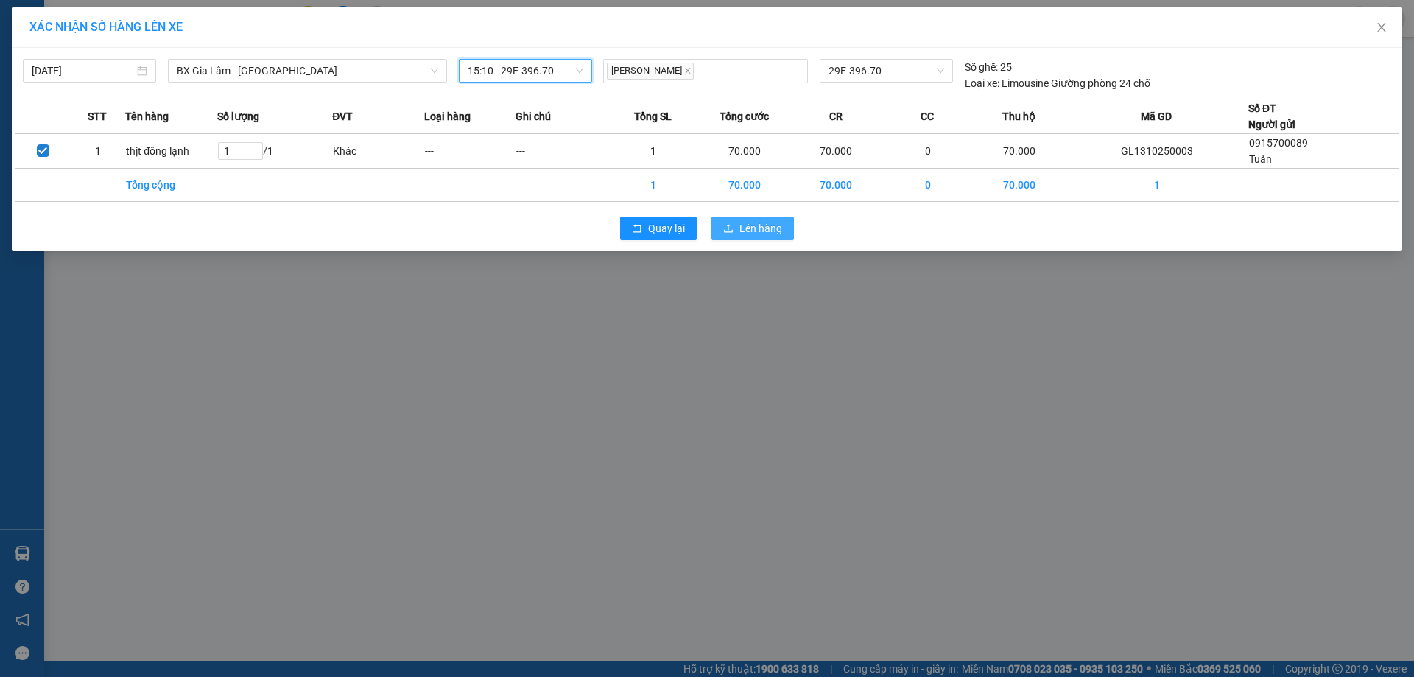
click at [772, 231] on span "Lên hàng" at bounding box center [760, 228] width 43 height 16
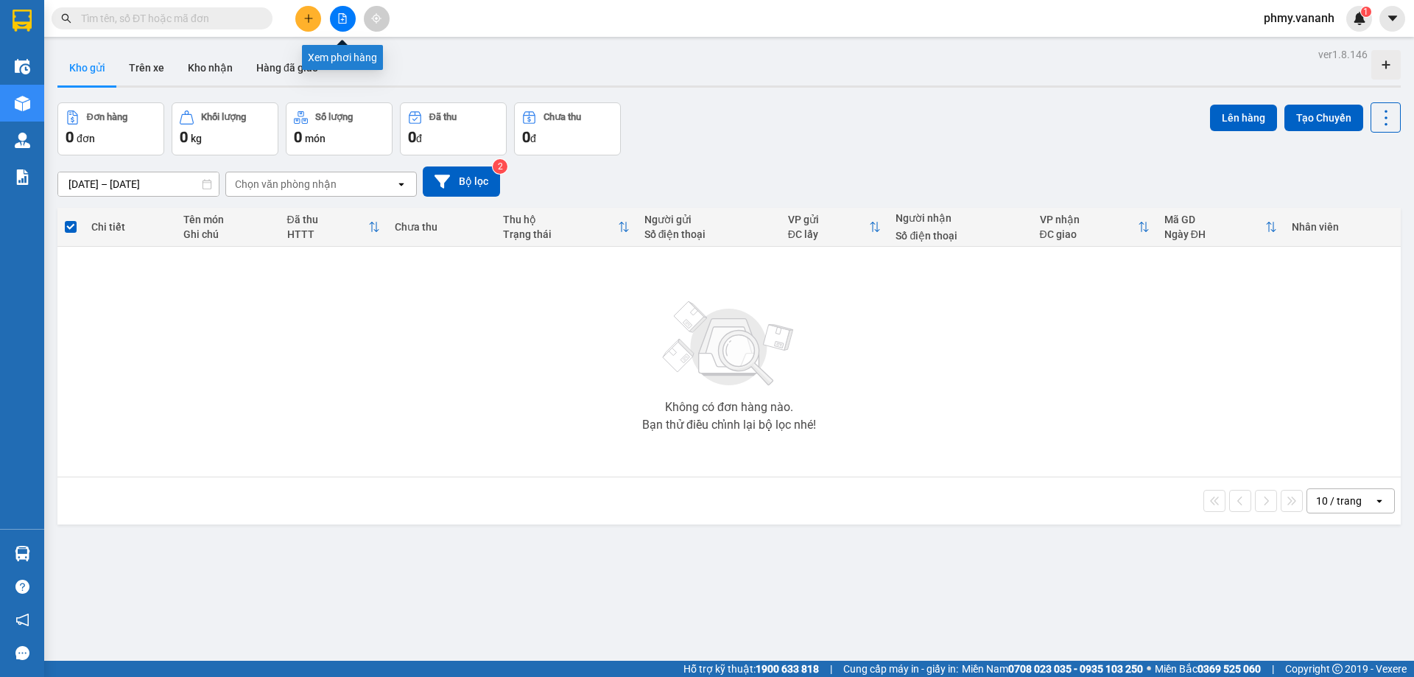
click at [336, 19] on button at bounding box center [343, 19] width 26 height 26
click at [141, 62] on button "Trên xe" at bounding box center [146, 67] width 59 height 35
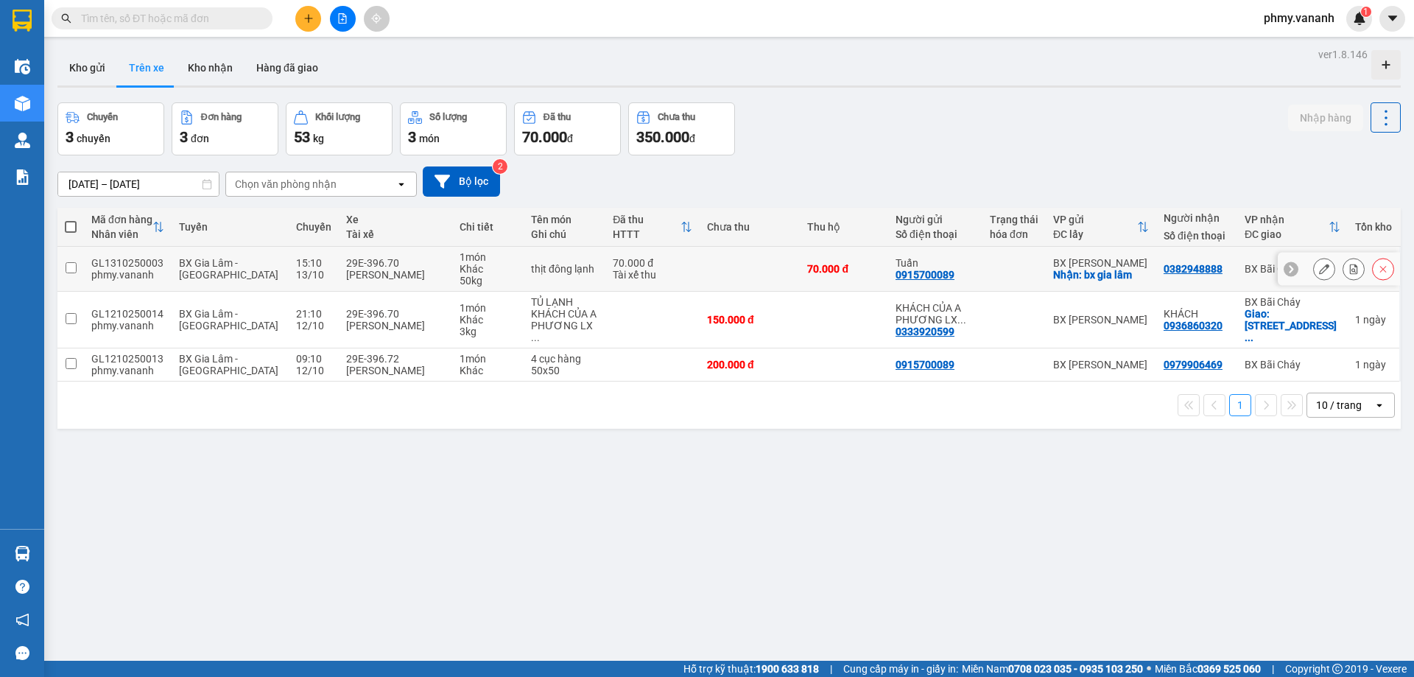
click at [70, 270] on input "checkbox" at bounding box center [71, 267] width 11 height 11
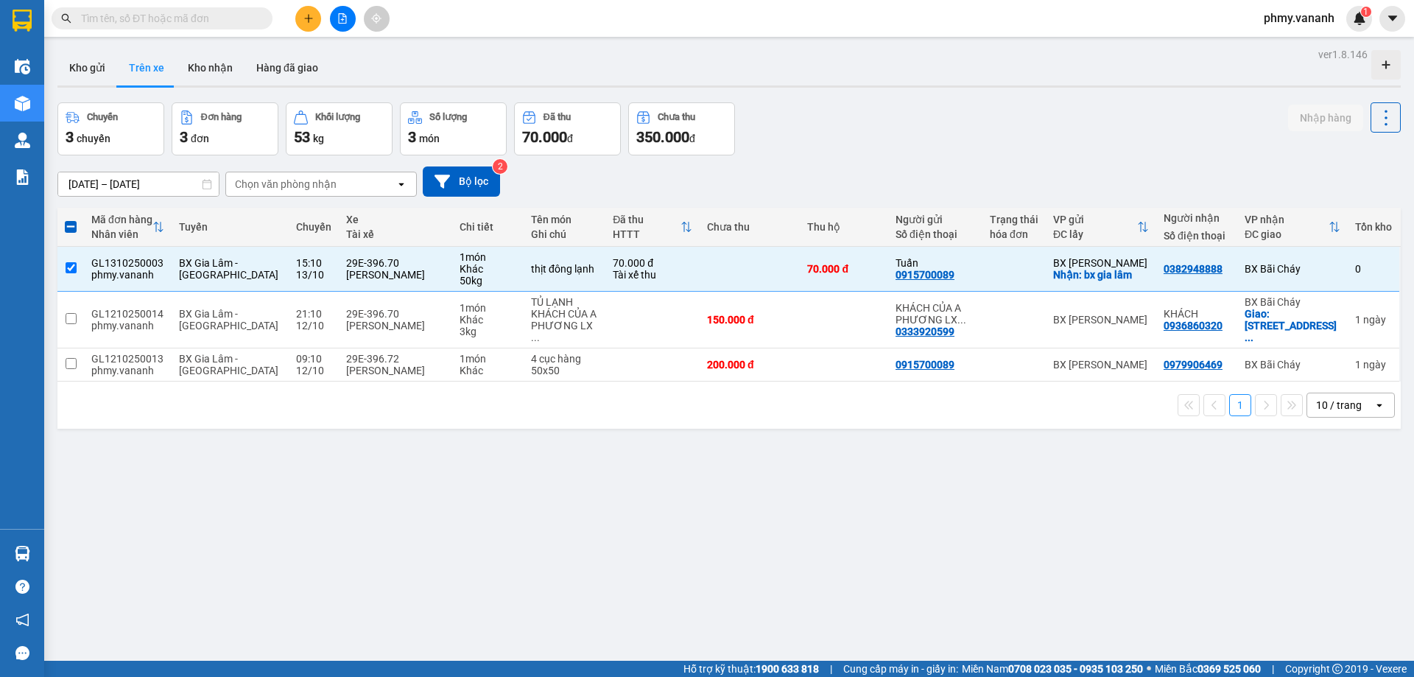
click at [727, 539] on div "ver 1.8.146 Kho gửi Trên xe Kho nhận Hàng đã giao Chuyến 3 chuyến Đơn hàng 3 đơ…" at bounding box center [729, 382] width 1355 height 677
click at [616, 542] on div "ver 1.8.146 Kho gửi Trên xe Kho nhận Hàng đã giao Chuyến 3 chuyến Đơn hàng 3 đơ…" at bounding box center [729, 382] width 1355 height 677
click at [481, 266] on div "Khác" at bounding box center [487, 269] width 57 height 12
checkbox input "false"
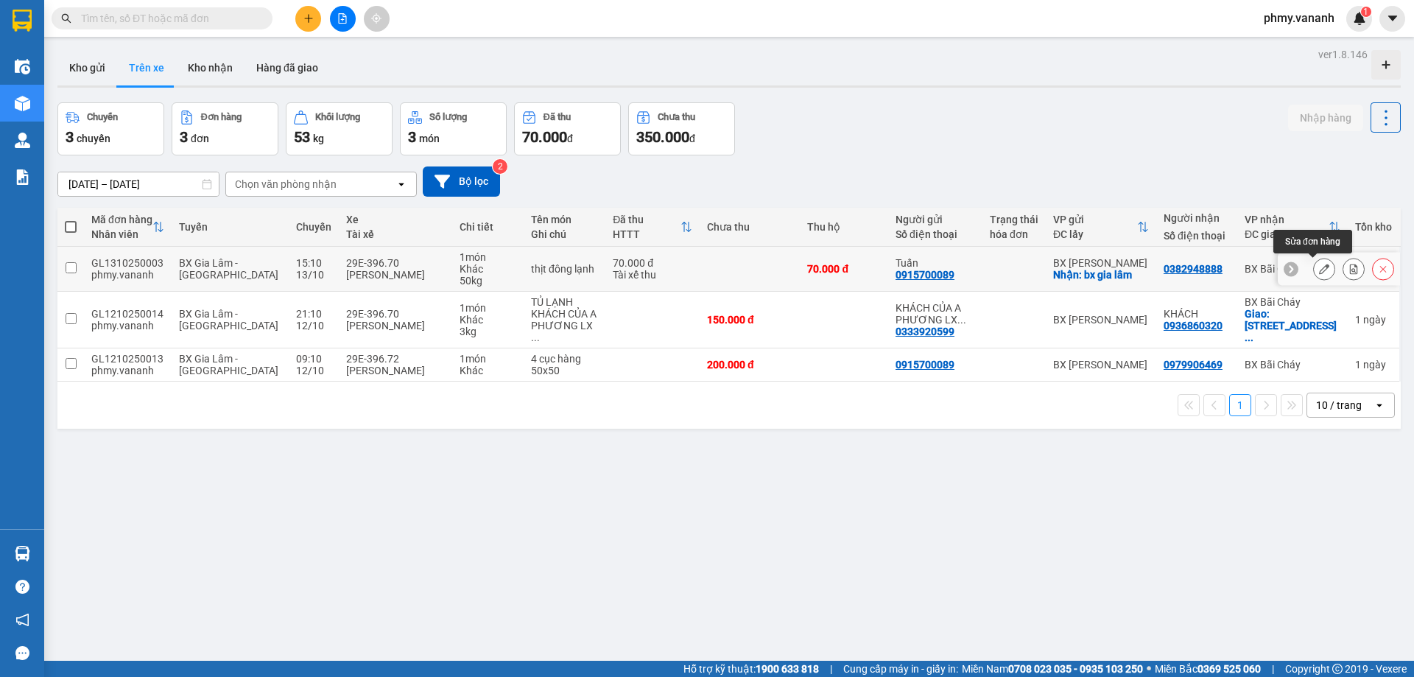
click at [1319, 272] on icon at bounding box center [1324, 269] width 10 height 10
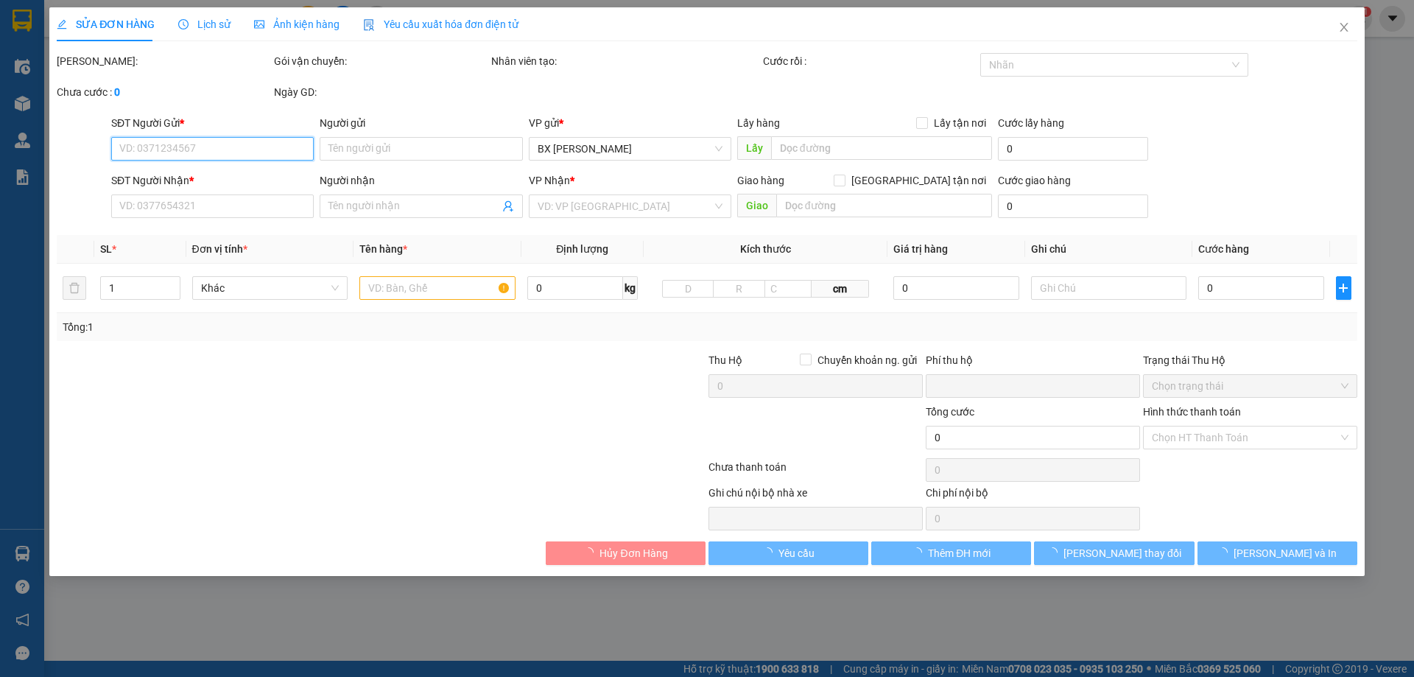
type input "0915700089"
type input "Tuấn"
checkbox input "true"
type input "bx gia lâm"
type input "0382948888"
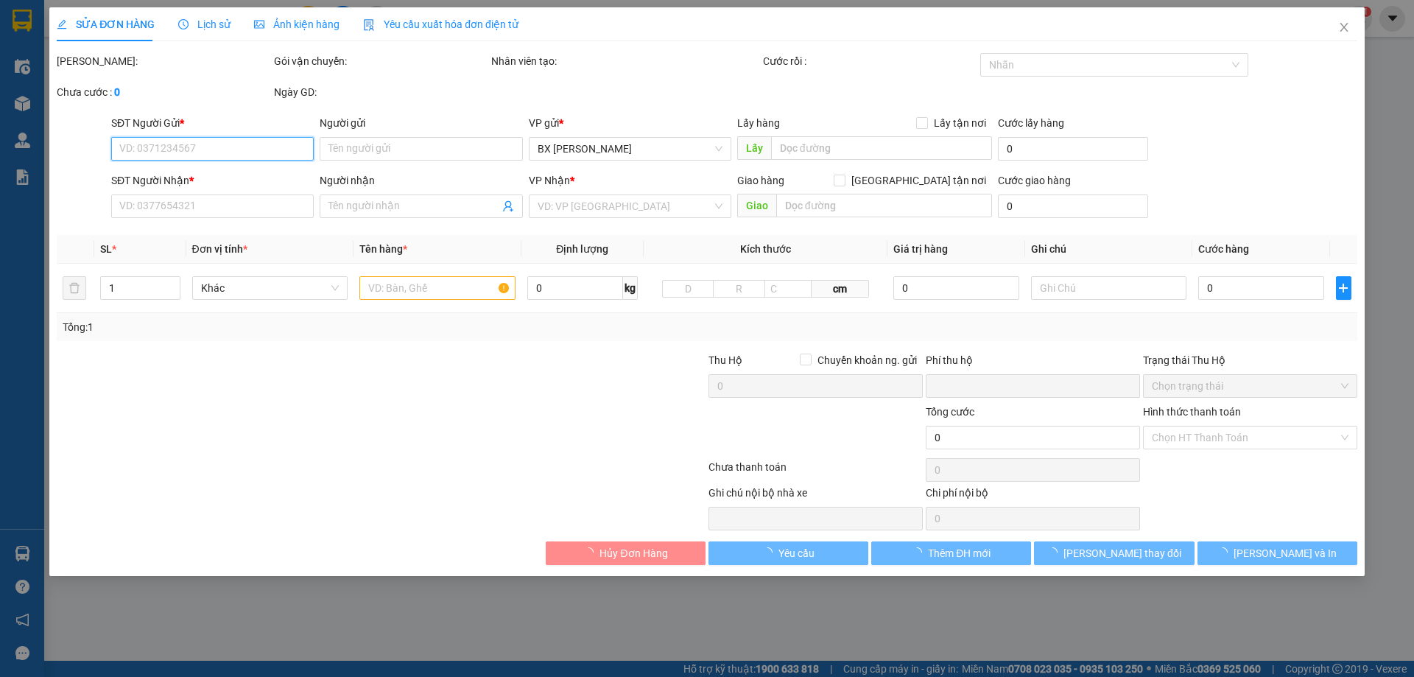
type input "70.000"
type input "bên kia trả tiền"
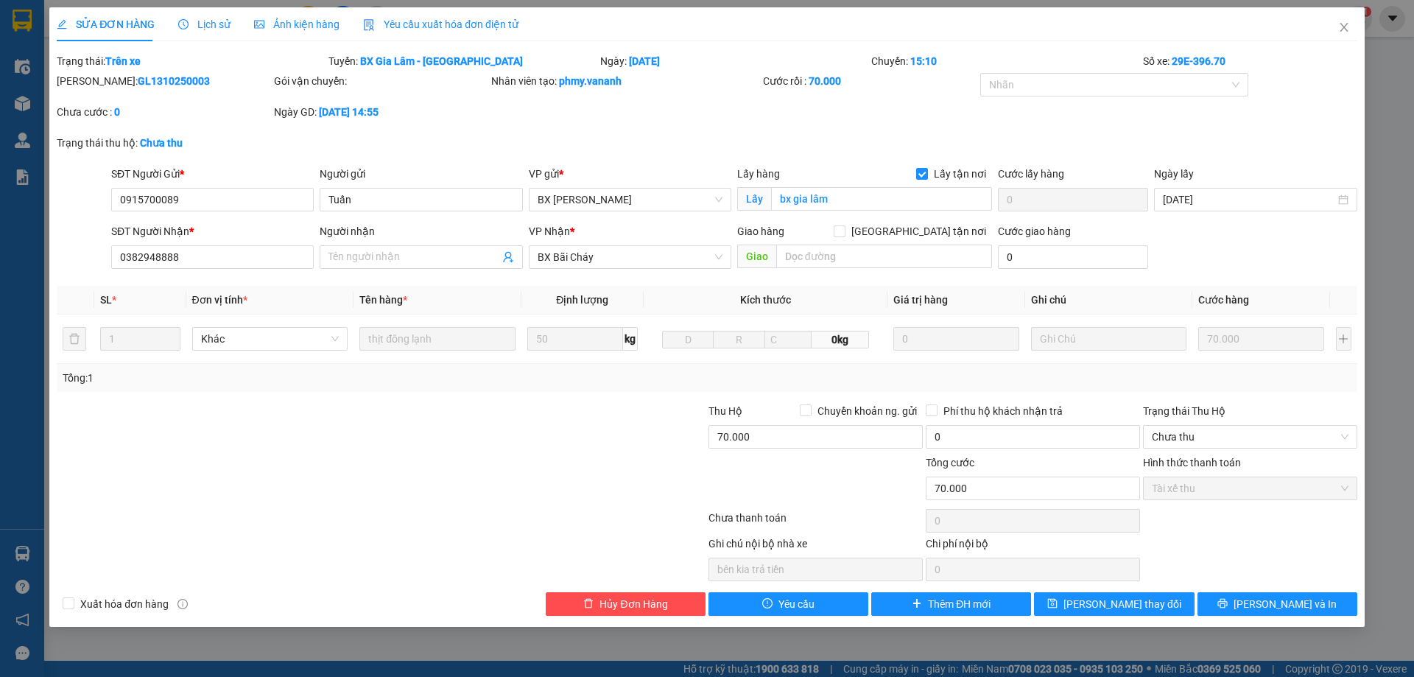
click at [768, 549] on div "Ghi chú nội bộ nhà xe" at bounding box center [815, 546] width 214 height 22
click at [1344, 27] on icon "close" at bounding box center [1343, 27] width 8 height 9
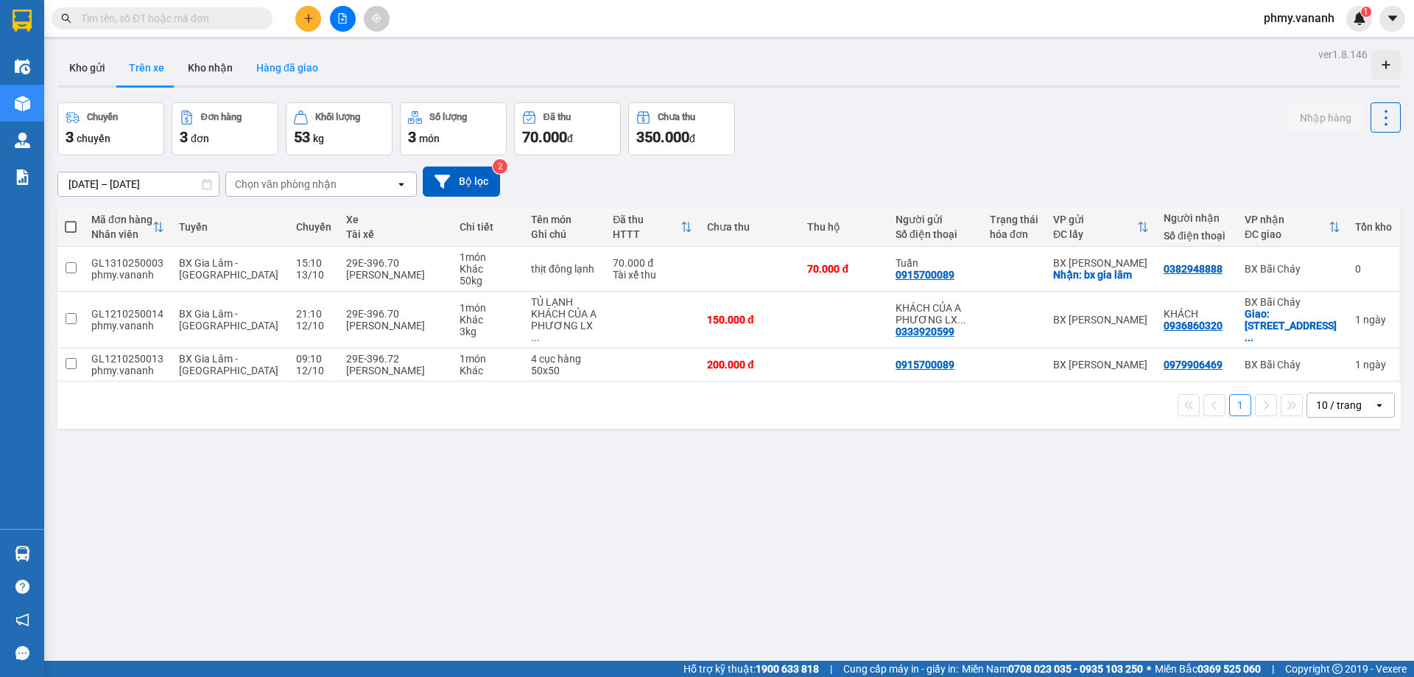
click at [256, 65] on button "Hàng đã giao" at bounding box center [286, 67] width 85 height 35
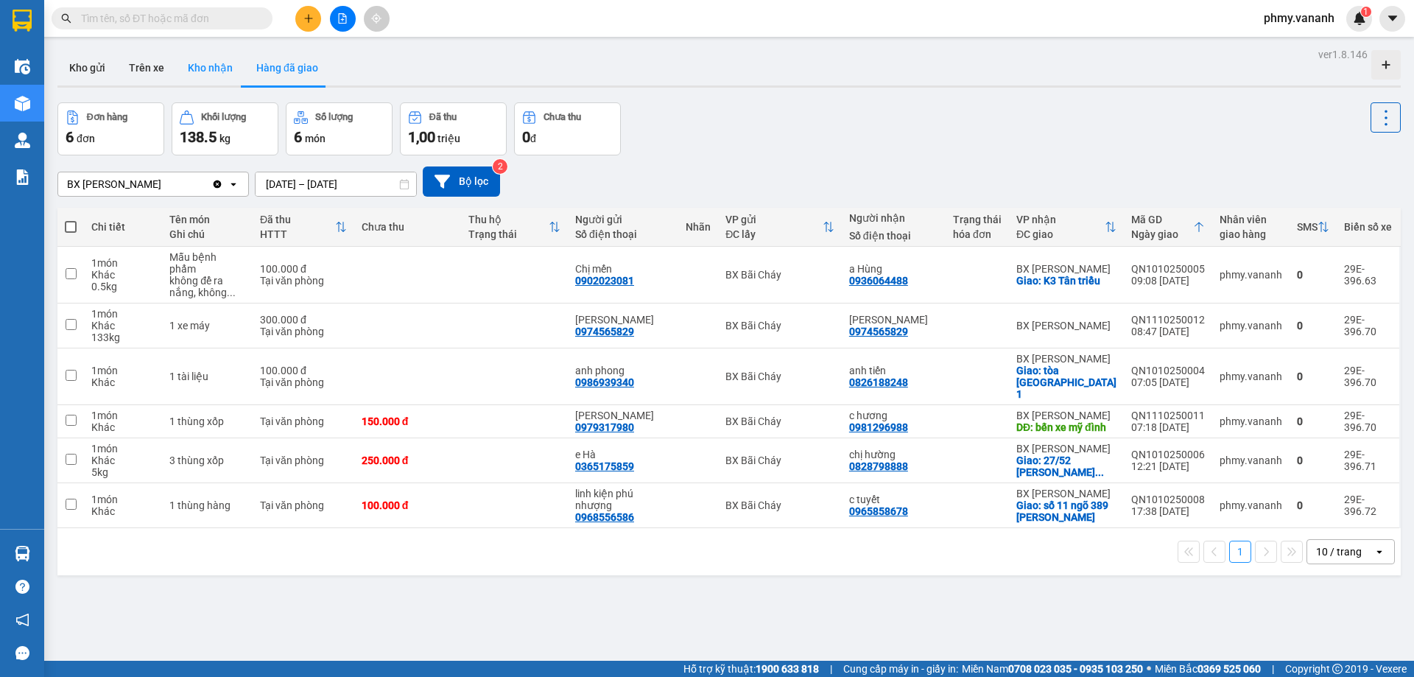
click at [230, 67] on button "Kho nhận" at bounding box center [210, 67] width 68 height 35
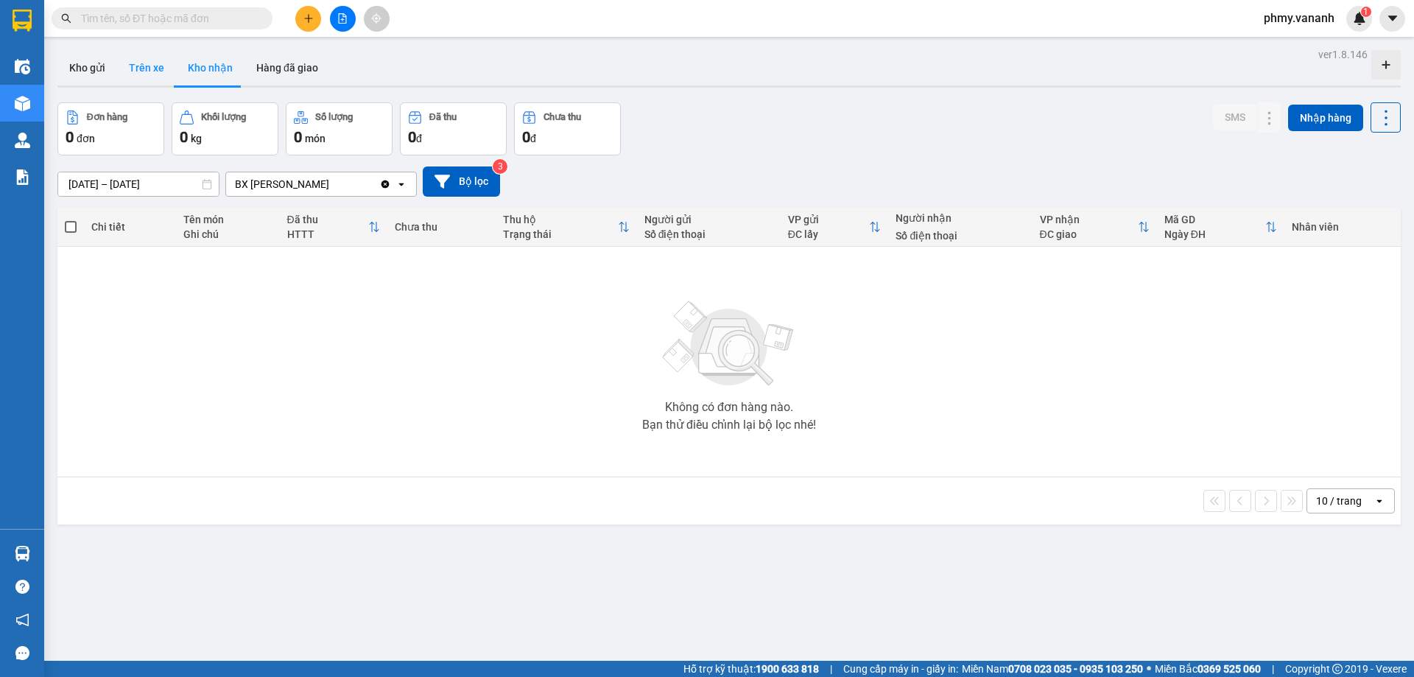
click at [162, 71] on button "Trên xe" at bounding box center [146, 67] width 59 height 35
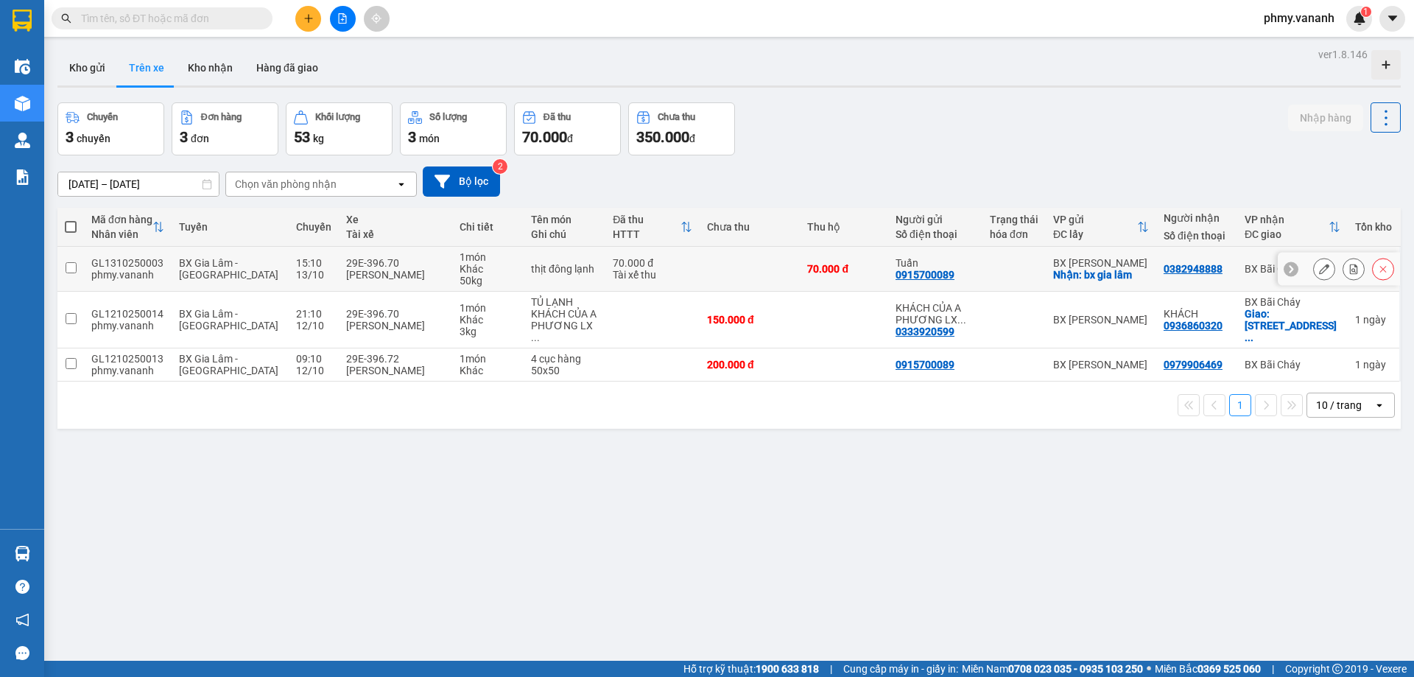
click at [71, 269] on input "checkbox" at bounding box center [71, 267] width 11 height 11
checkbox input "true"
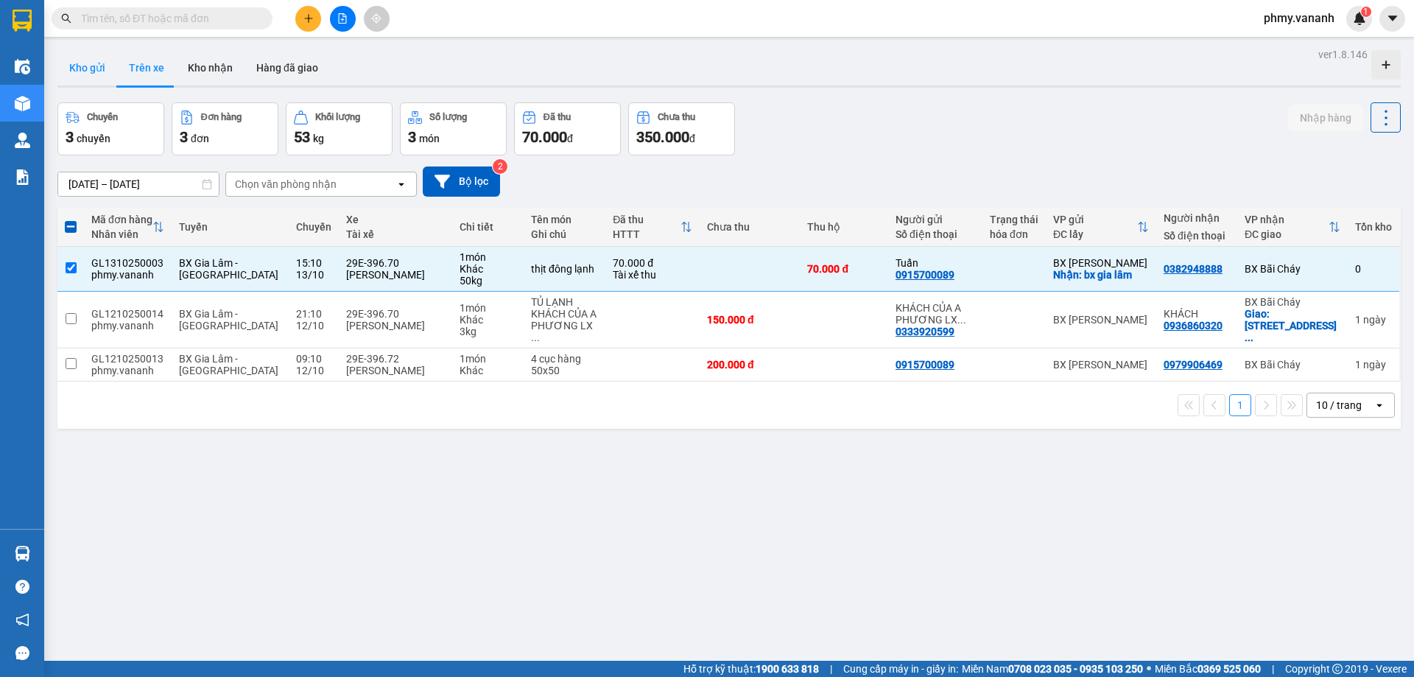
click at [85, 74] on button "Kho gửi" at bounding box center [87, 67] width 60 height 35
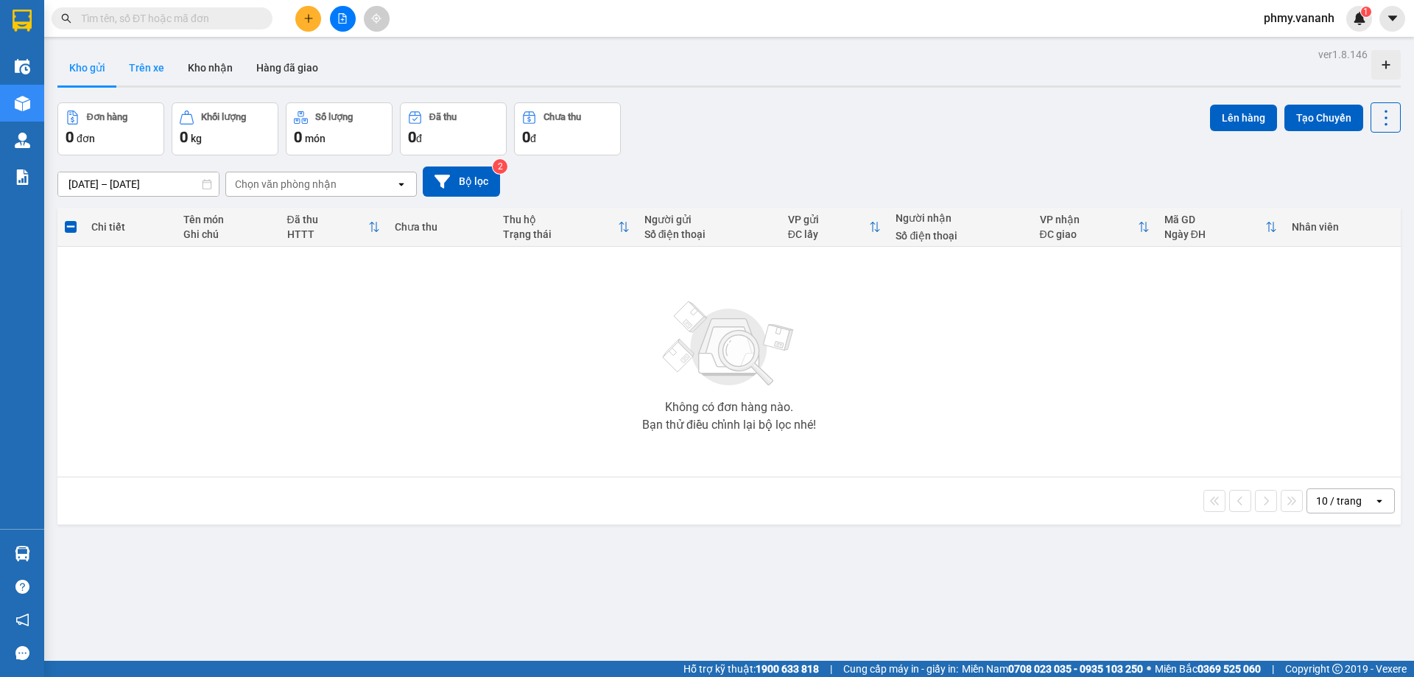
click at [145, 66] on button "Trên xe" at bounding box center [146, 67] width 59 height 35
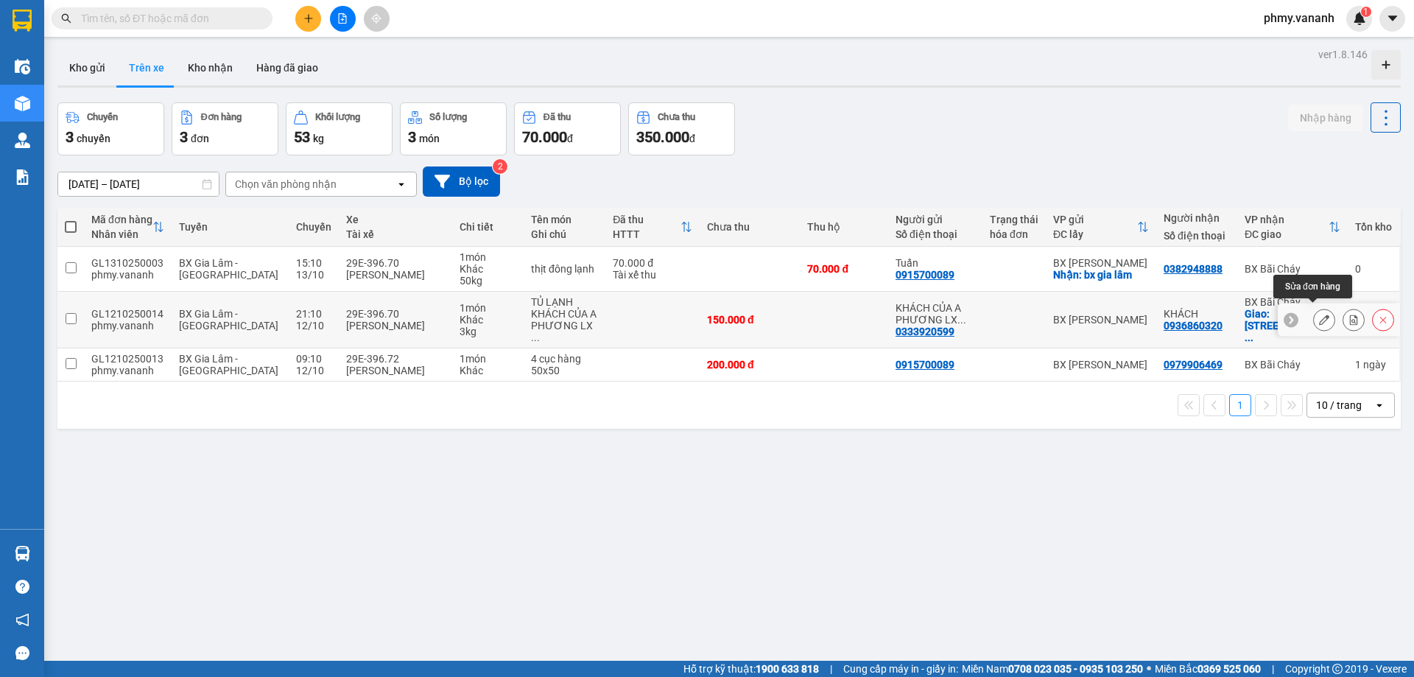
click at [1319, 314] on icon at bounding box center [1324, 319] width 10 height 10
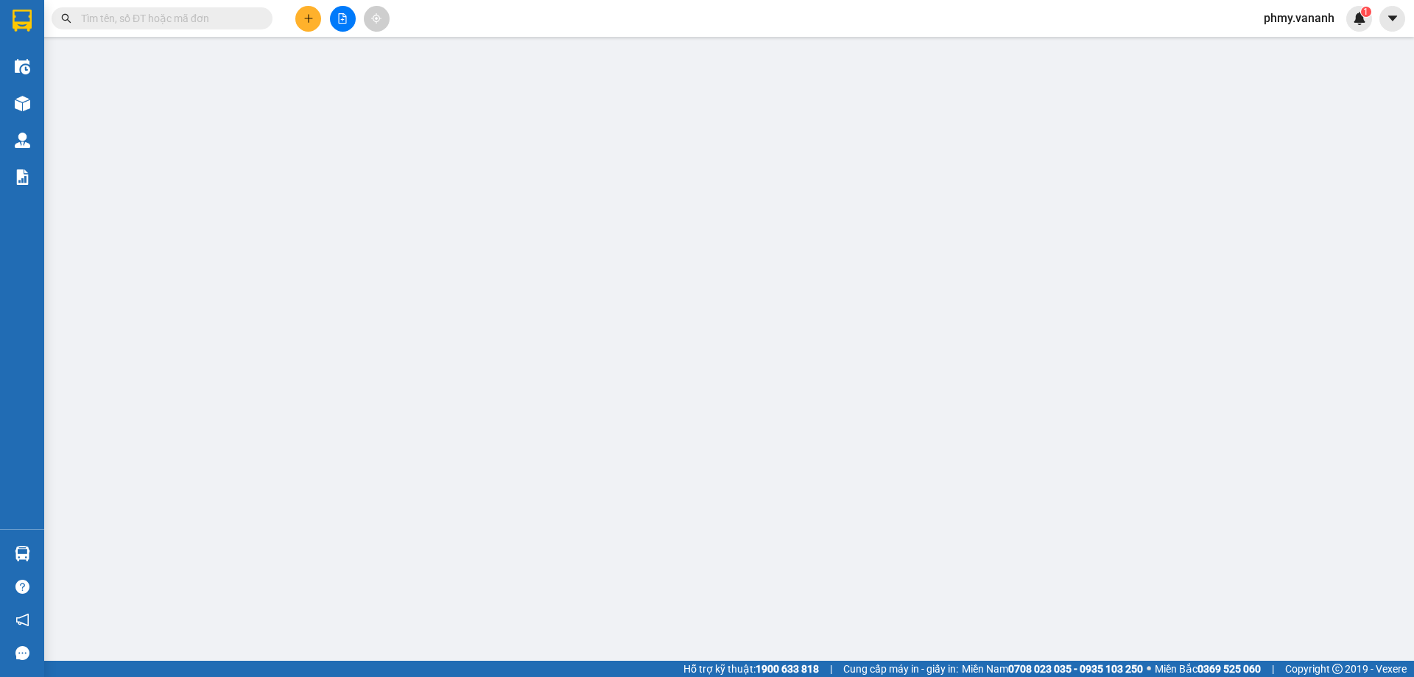
type input "0333920599"
type input "KHÁCH CỦA A PHƯƠNG LX TUYẾN"
type input "0936860320"
type input "KHÁCH"
checkbox input "true"
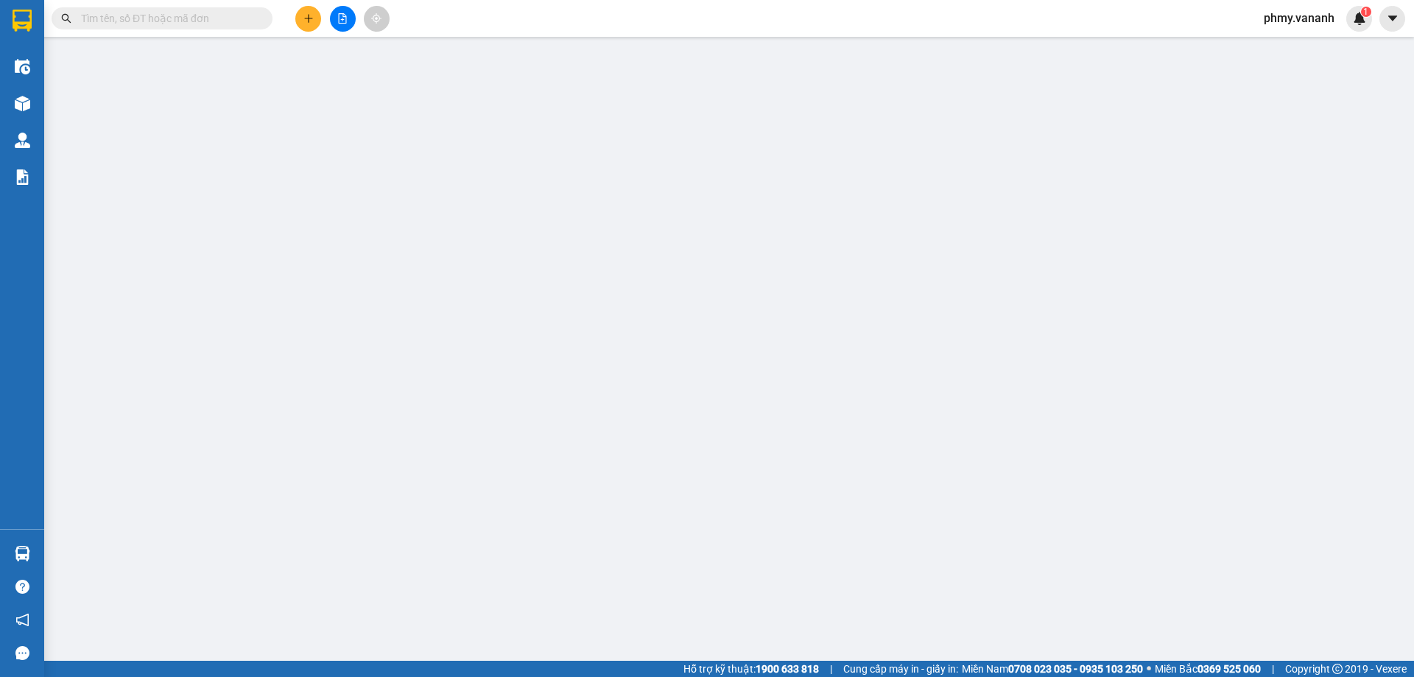
type input "GỬI VỀ CHỢ HẠ LONG 1, ĐỐI DIỆN CỔNG XE VÀO"
type input "0"
type input "150.000"
type input "NGƯỜI NHẬN THANH TOÁN"
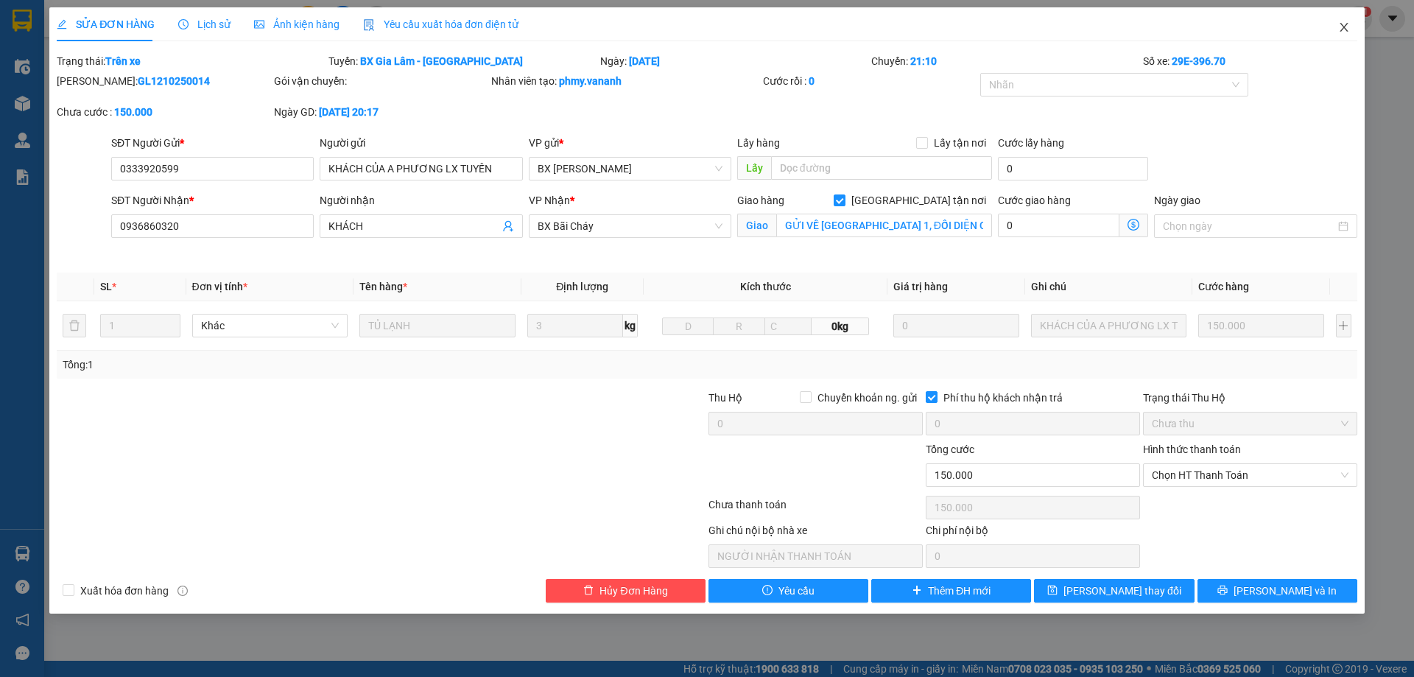
click at [1349, 27] on icon "close" at bounding box center [1344, 27] width 12 height 12
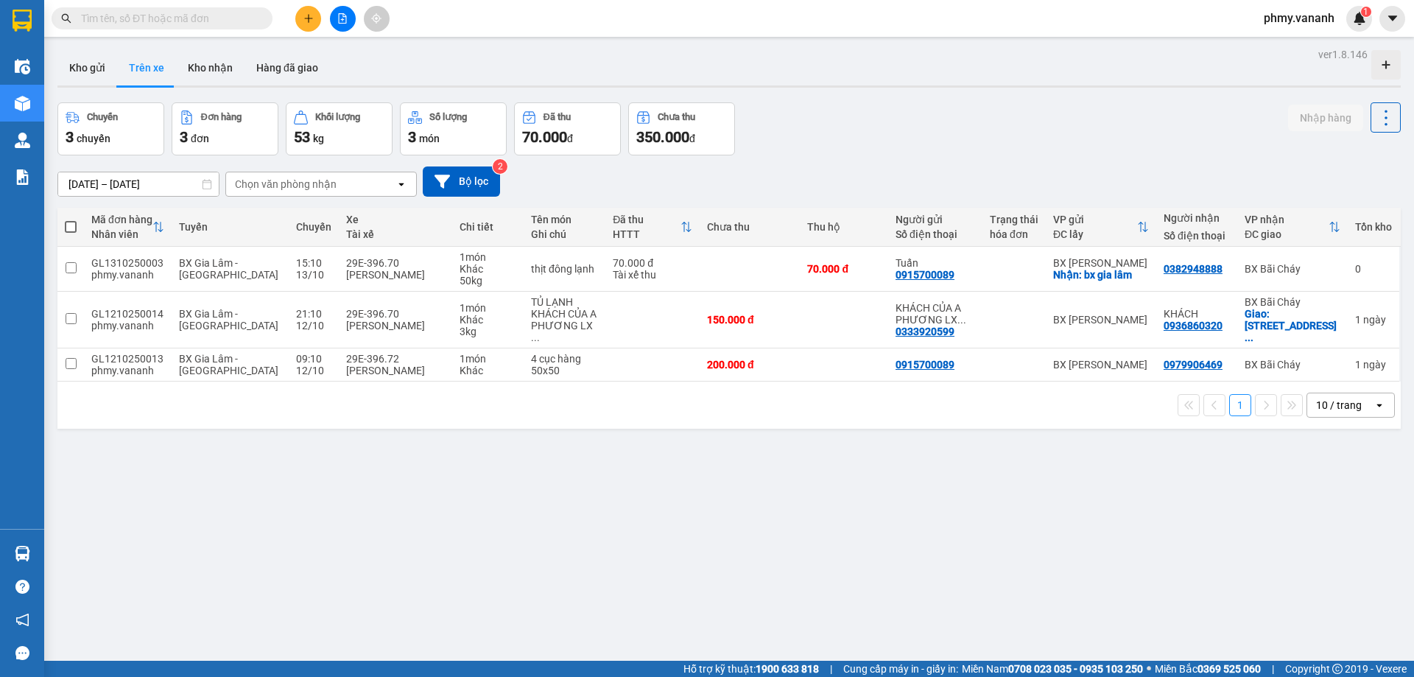
click at [204, 18] on input "text" at bounding box center [168, 18] width 174 height 16
click at [204, 16] on input "text" at bounding box center [168, 18] width 174 height 16
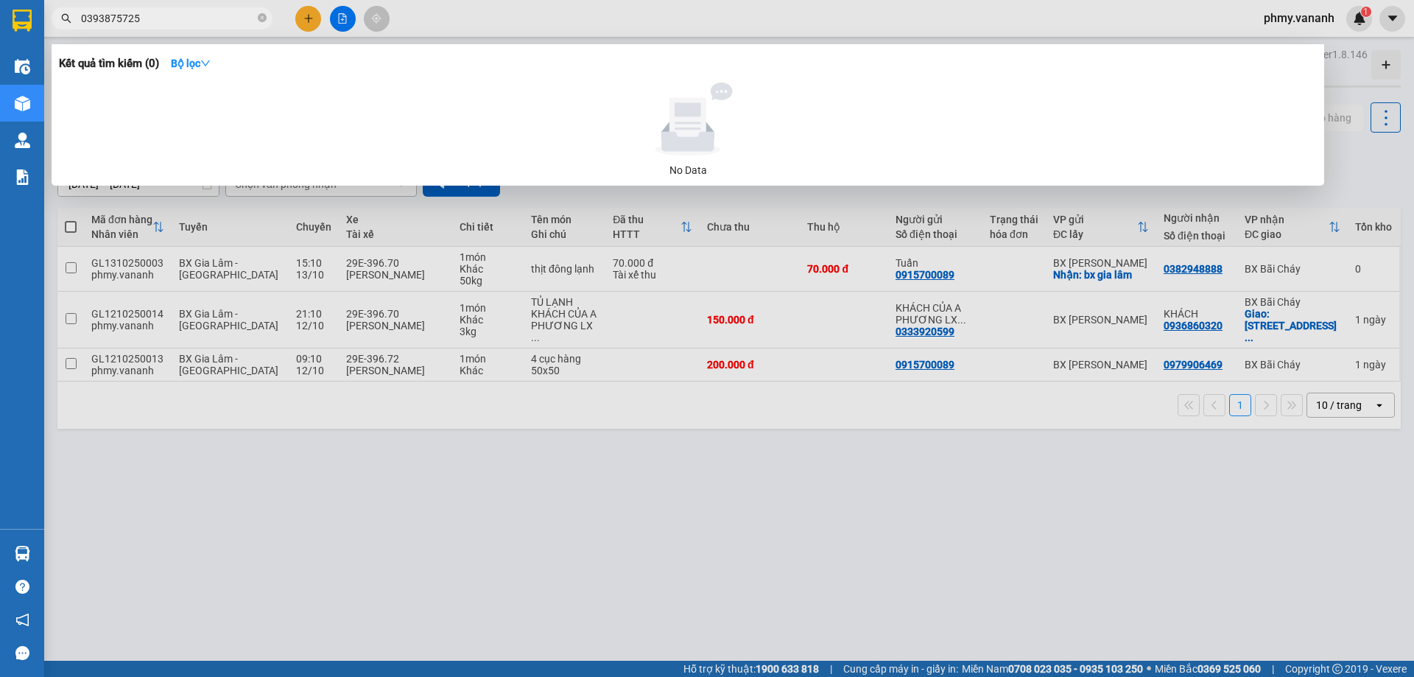
click at [204, 16] on input "0393875725" at bounding box center [168, 18] width 174 height 16
click at [225, 19] on input "0393875725" at bounding box center [168, 18] width 174 height 16
type input "0393875725"
click at [225, 19] on input "0393875725" at bounding box center [168, 18] width 174 height 16
click at [221, 8] on span "0393875725" at bounding box center [162, 18] width 221 height 22
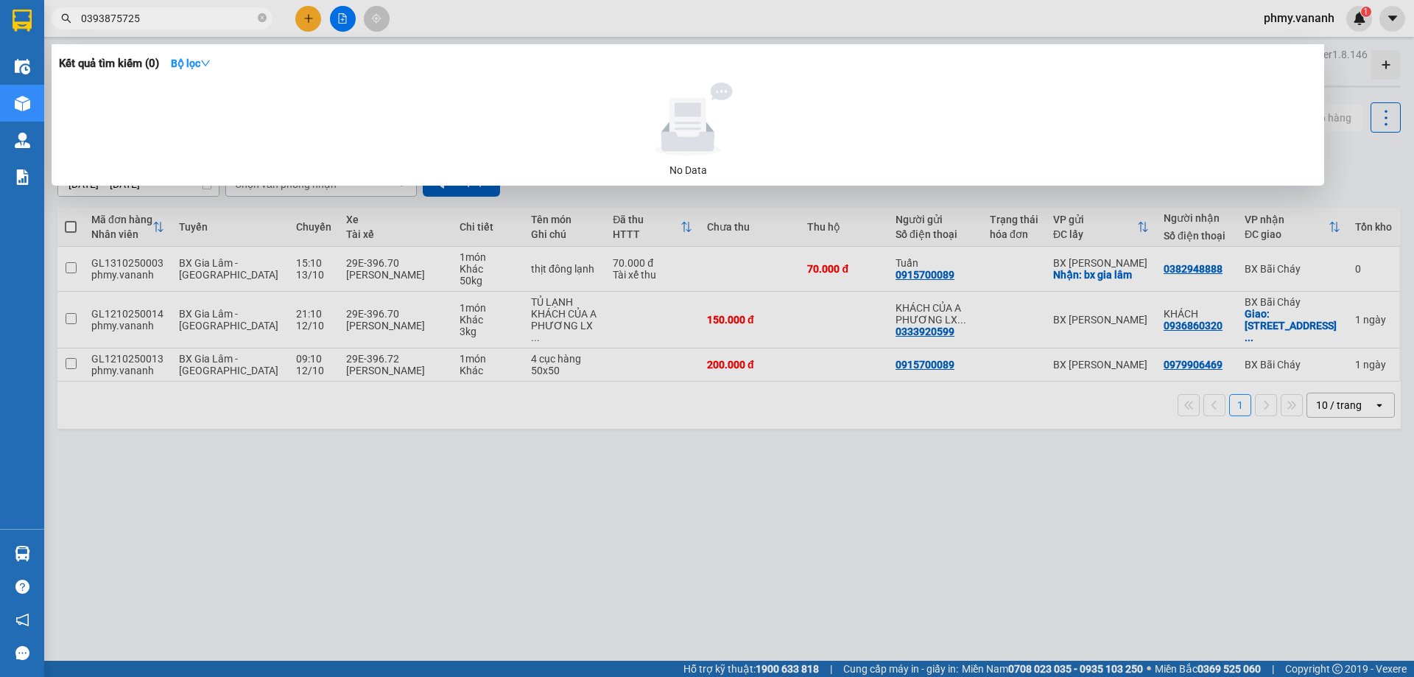
click at [211, 16] on input "0393875725" at bounding box center [168, 18] width 174 height 16
